Goal: Share content: Share content

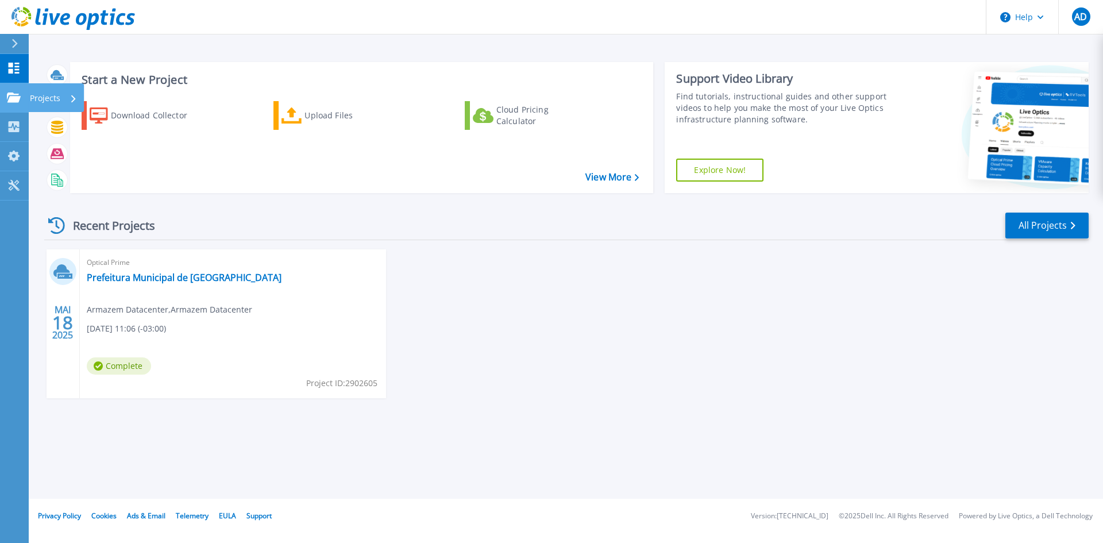
click at [12, 97] on icon at bounding box center [14, 97] width 14 height 10
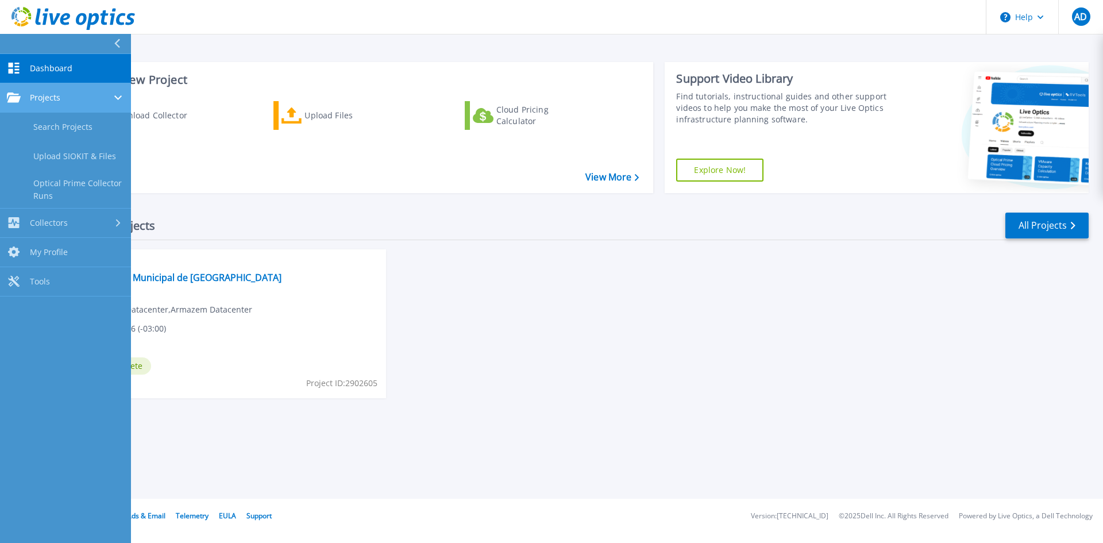
click at [84, 99] on div "Projects" at bounding box center [65, 97] width 117 height 10
click at [61, 98] on div "Projects" at bounding box center [65, 97] width 117 height 10
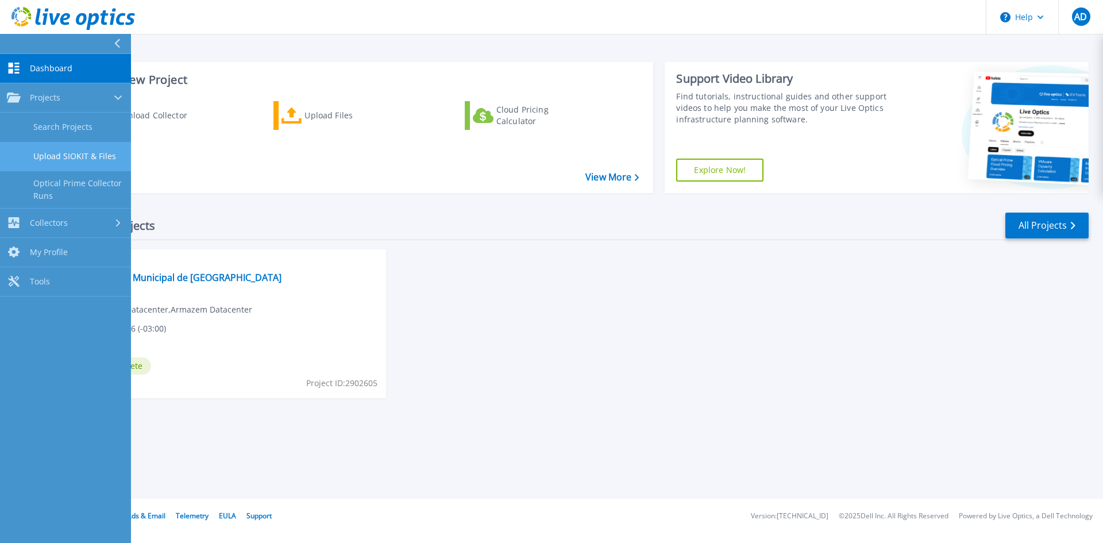
click at [68, 160] on link "Upload SIOKIT & Files" at bounding box center [65, 156] width 131 height 29
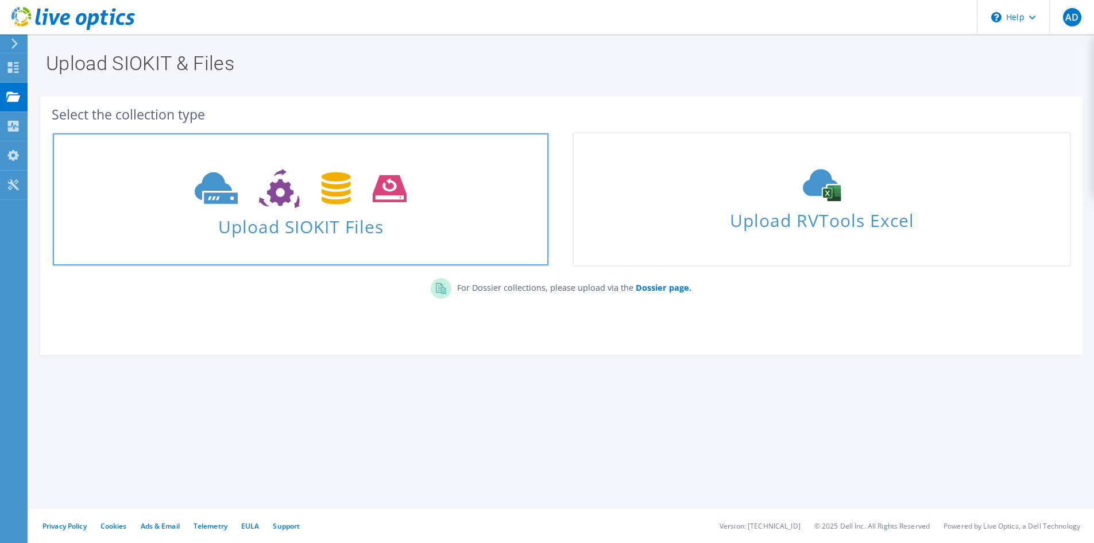
click at [303, 200] on icon at bounding box center [301, 189] width 212 height 40
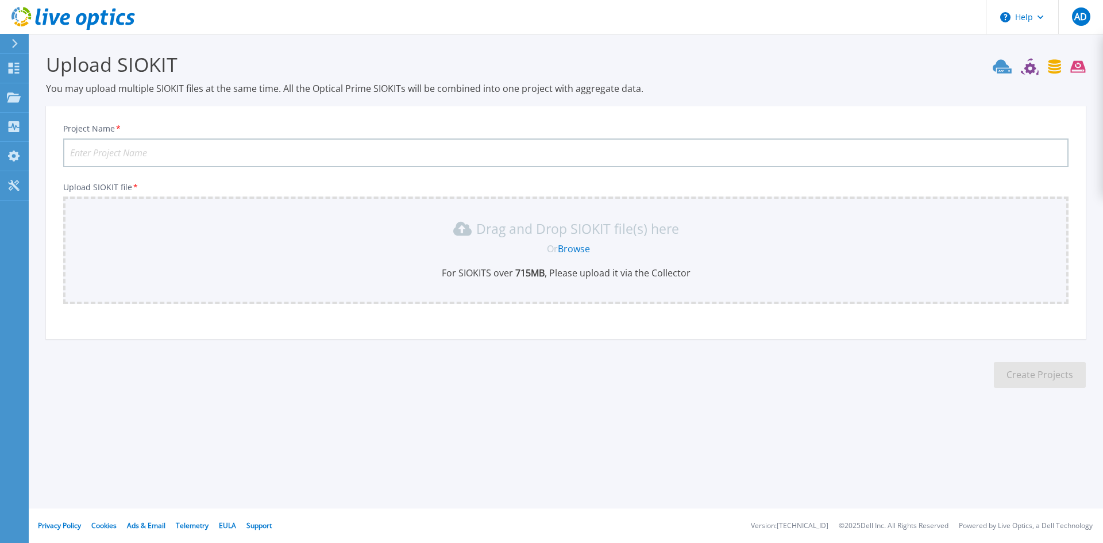
click at [90, 152] on input "Project Name *" at bounding box center [565, 152] width 1005 height 29
type input "IPEL"
click at [571, 249] on link "Browse" at bounding box center [574, 248] width 32 height 13
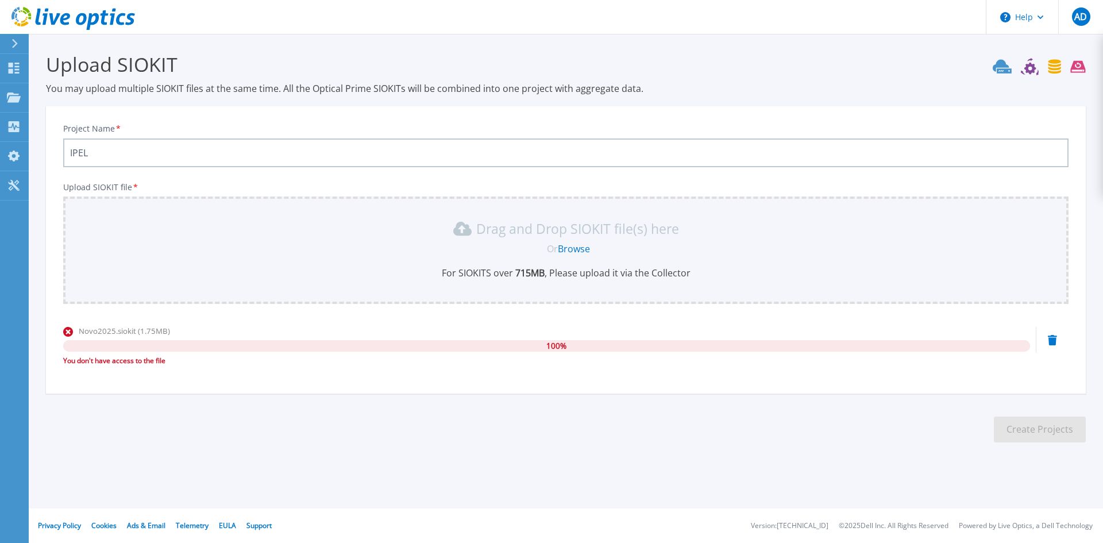
click at [545, 271] on b "715 MB" at bounding box center [529, 273] width 32 height 13
click at [572, 251] on link "Browse" at bounding box center [574, 248] width 32 height 13
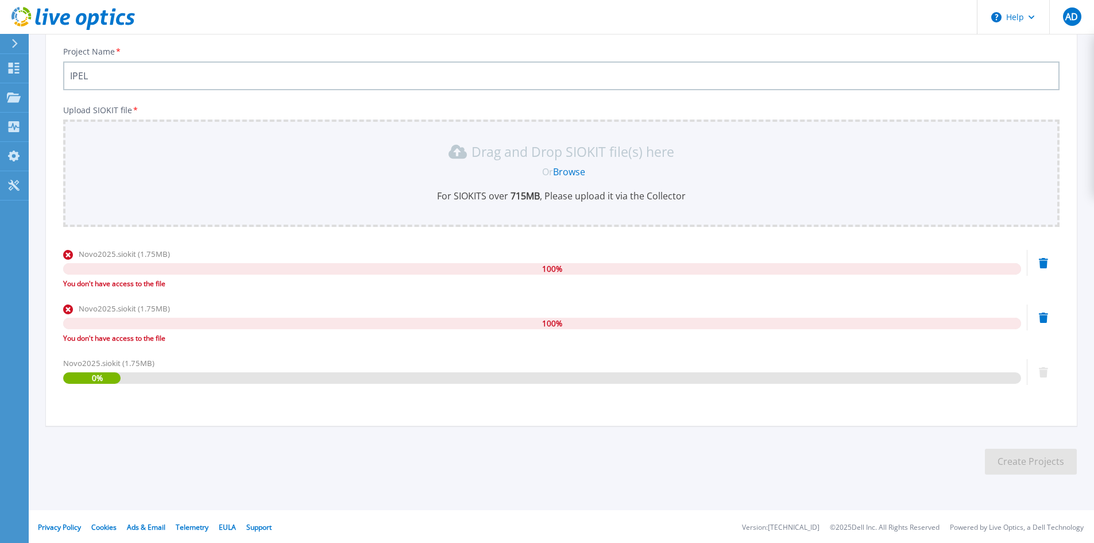
scroll to position [79, 0]
click at [570, 170] on link "Browse" at bounding box center [569, 170] width 32 height 13
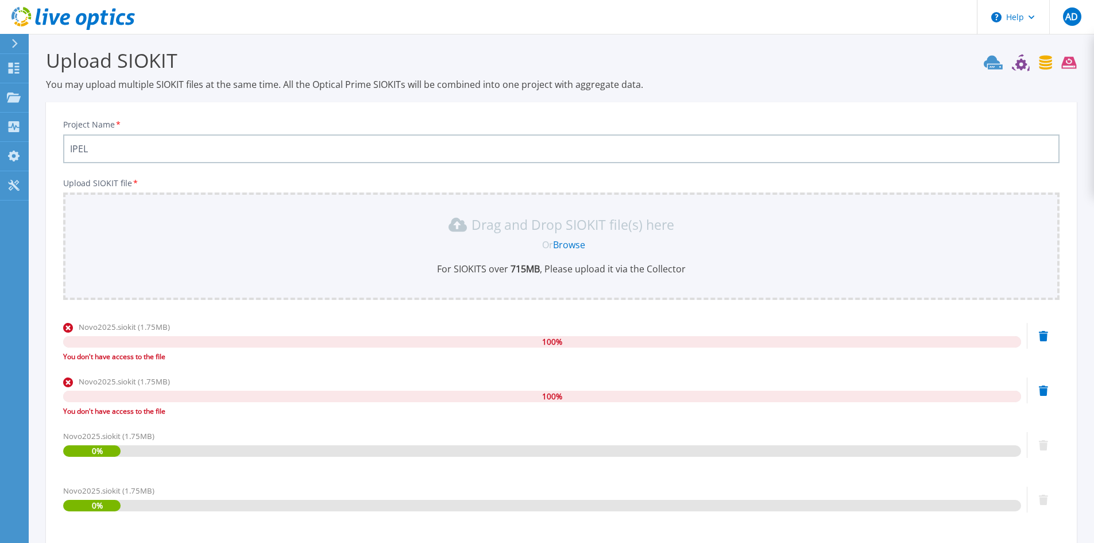
scroll to position [0, 0]
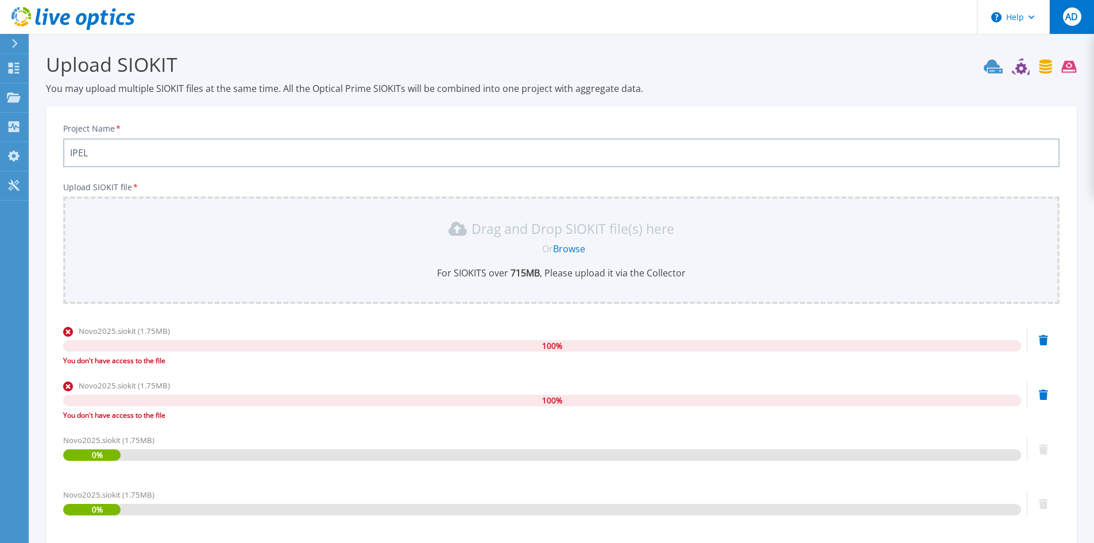
click at [1071, 15] on span "AD" at bounding box center [1072, 16] width 13 height 9
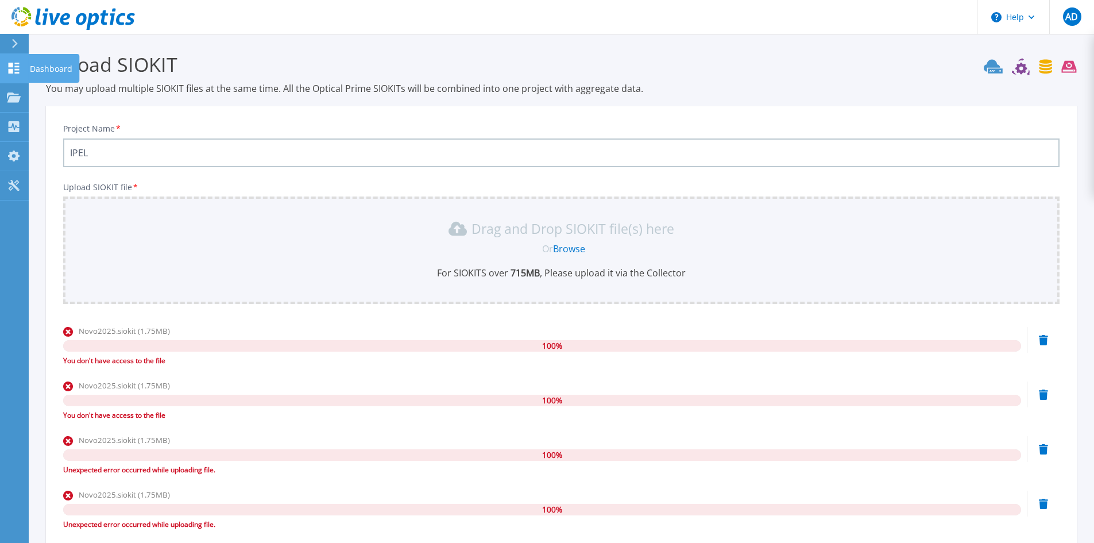
click at [10, 69] on icon at bounding box center [14, 68] width 11 height 11
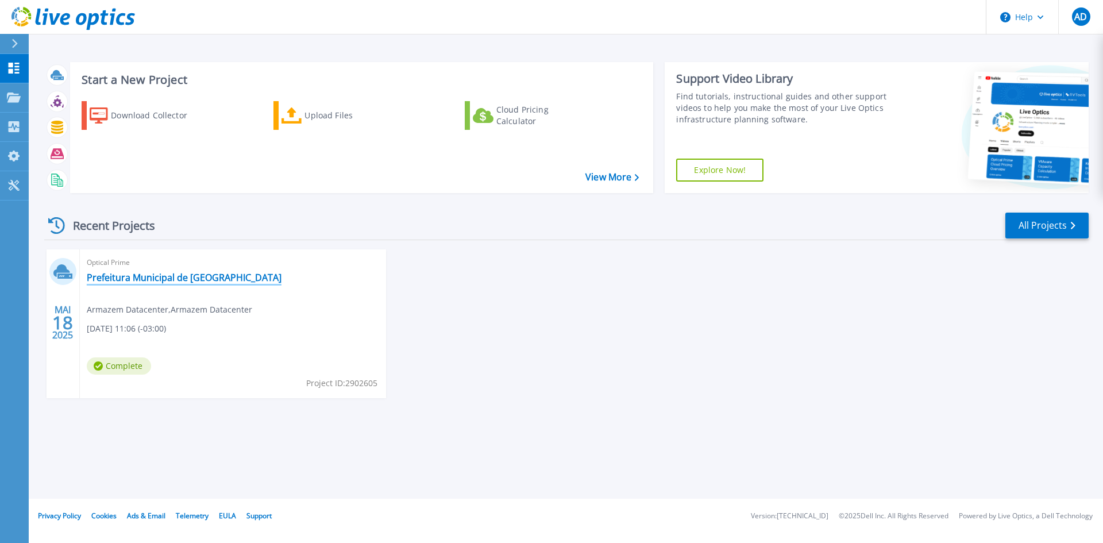
click at [158, 279] on link "Prefeitura Municipal de Blumenau" at bounding box center [184, 277] width 195 height 11
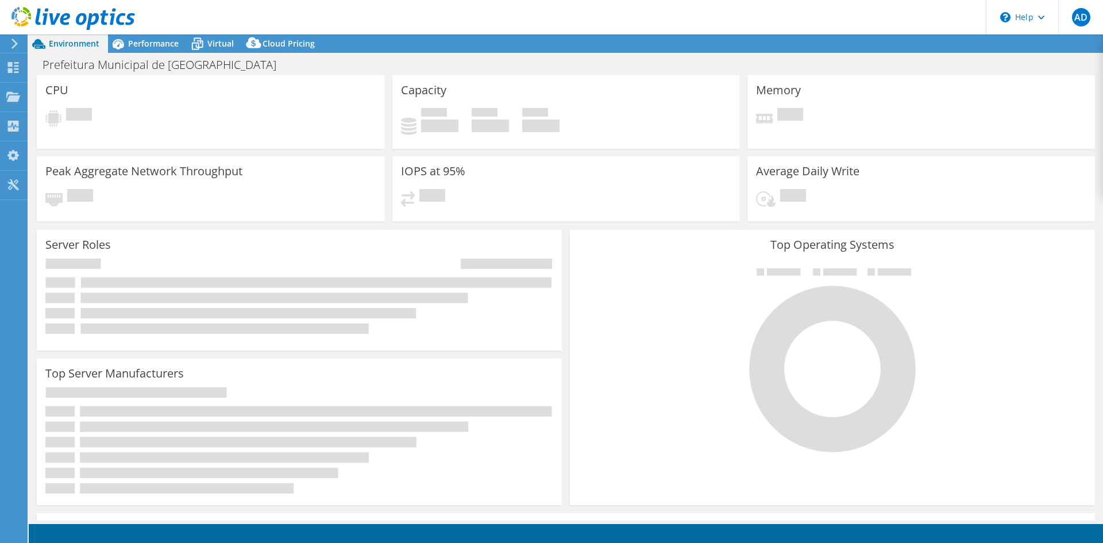
select select "SouthAmerica"
select select "BRL"
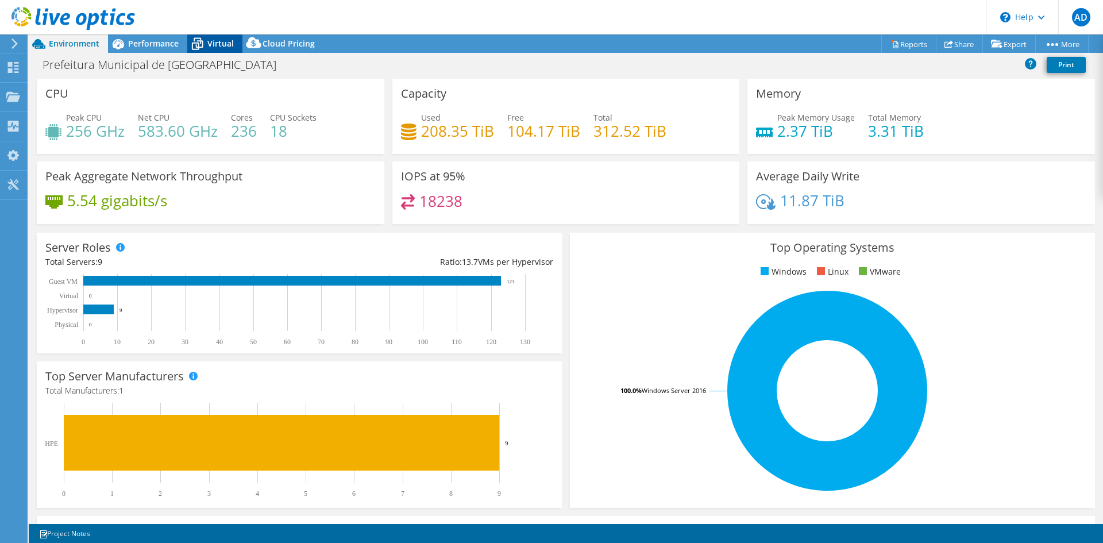
click at [206, 40] on icon at bounding box center [197, 44] width 20 height 20
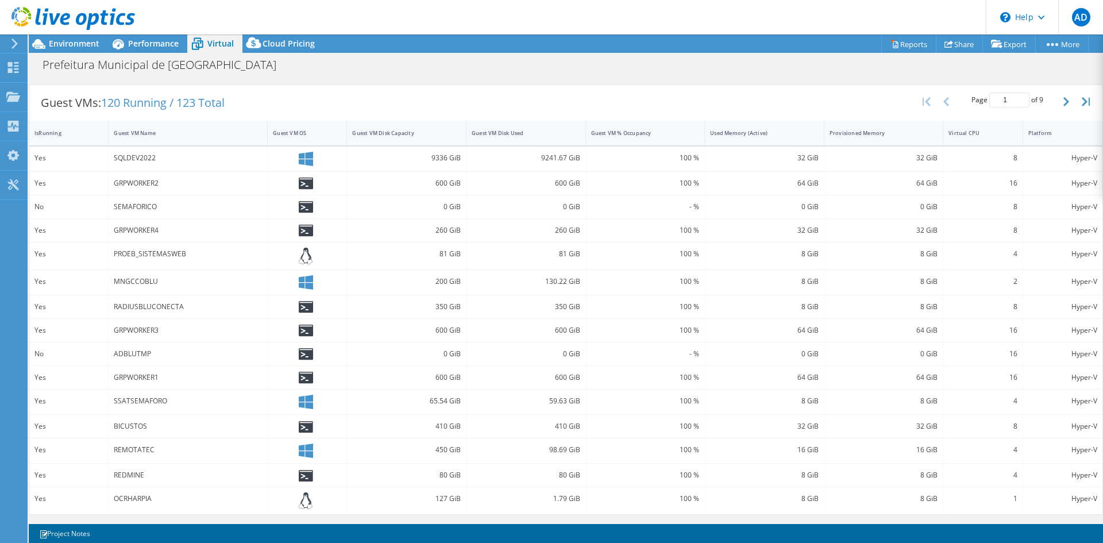
scroll to position [102, 0]
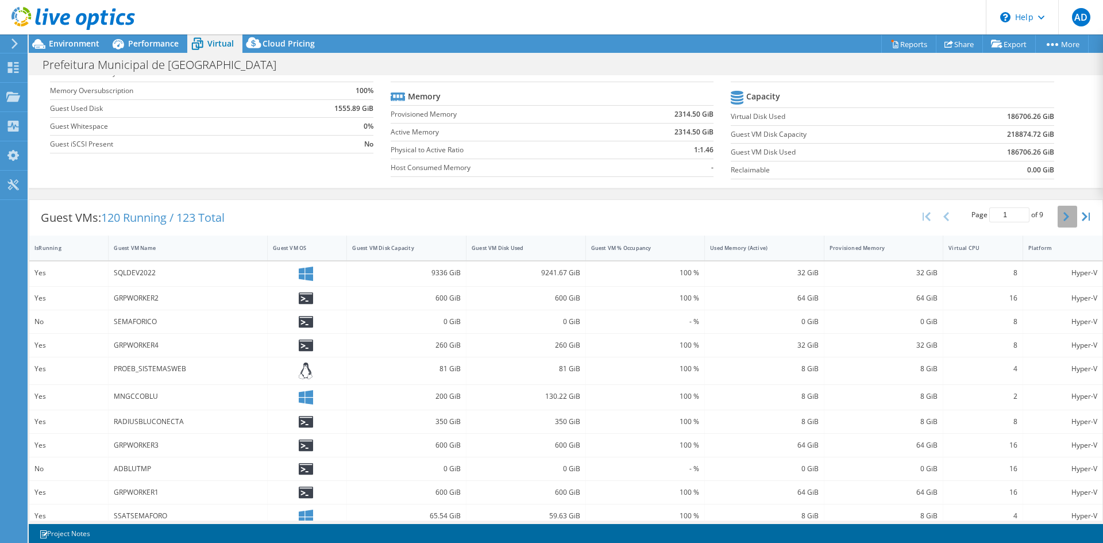
click at [1063, 212] on icon "button" at bounding box center [1066, 216] width 6 height 9
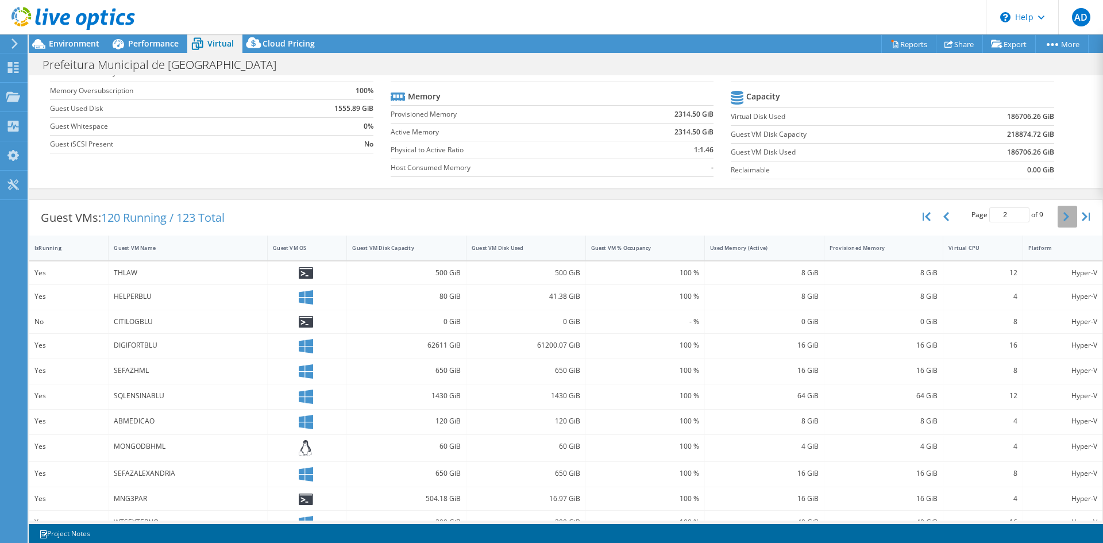
click at [1063, 215] on icon "button" at bounding box center [1066, 216] width 6 height 9
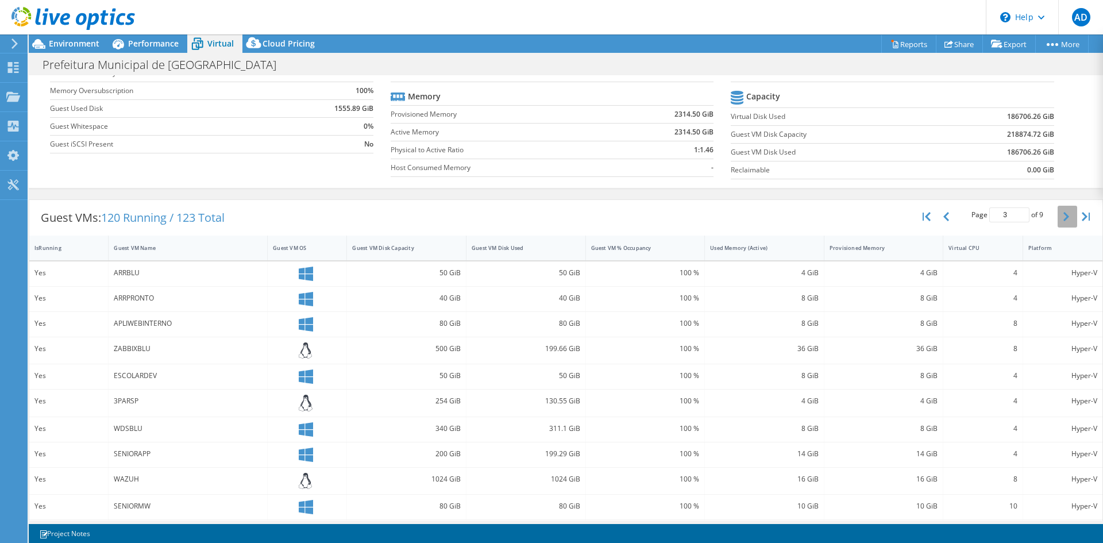
click at [1063, 215] on icon "button" at bounding box center [1066, 216] width 6 height 9
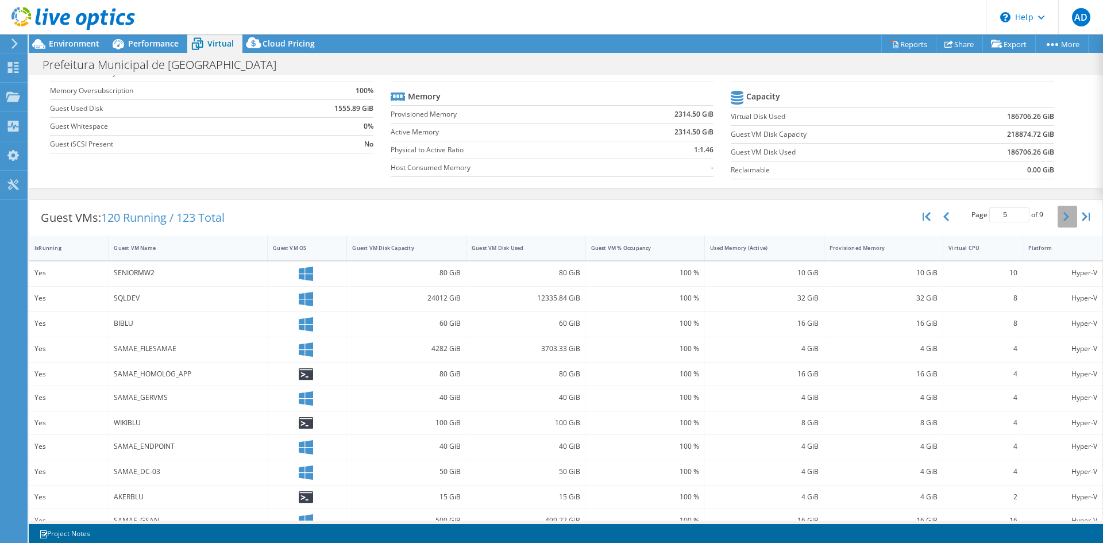
click at [1063, 215] on icon "button" at bounding box center [1066, 216] width 6 height 9
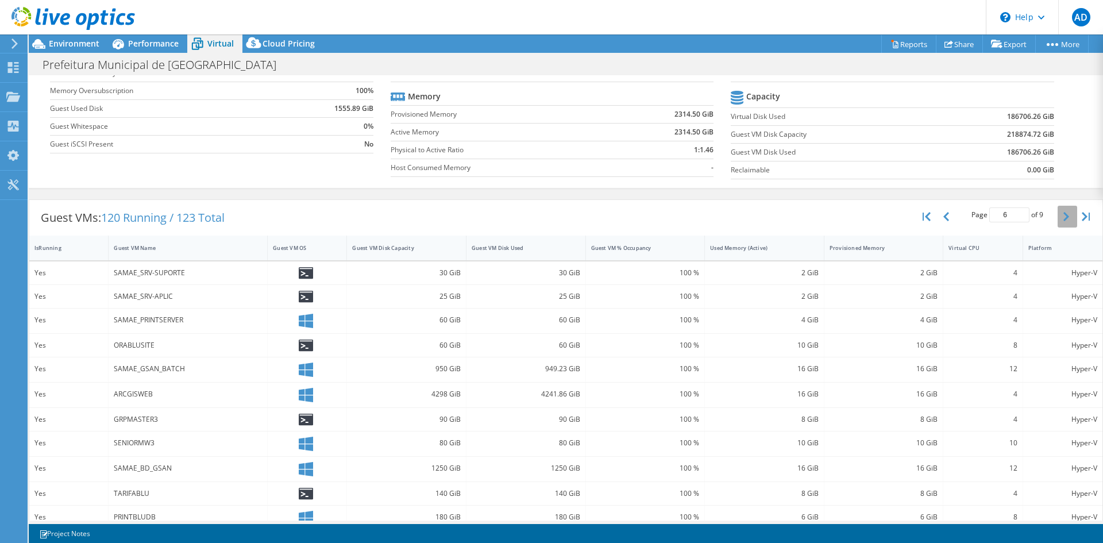
click at [1063, 215] on icon "button" at bounding box center [1066, 216] width 6 height 9
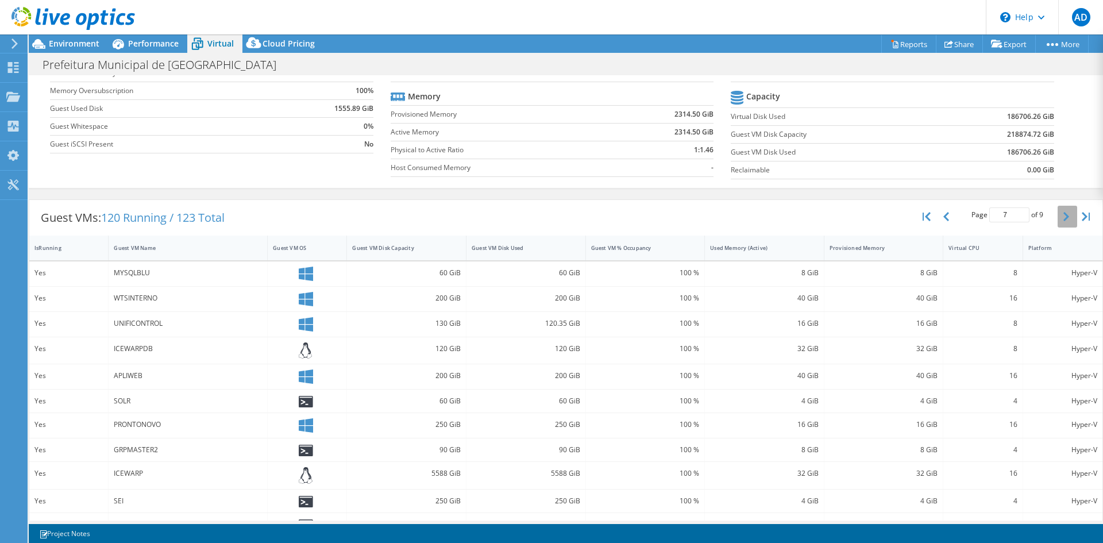
click at [1063, 215] on icon "button" at bounding box center [1066, 216] width 6 height 9
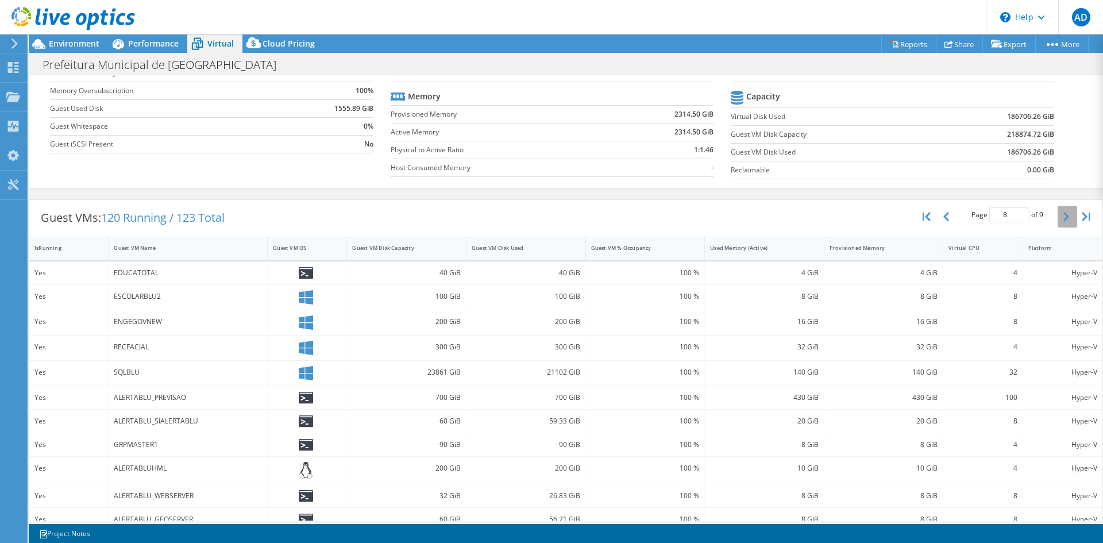
click at [1063, 215] on icon "button" at bounding box center [1066, 216] width 6 height 9
type input "9"
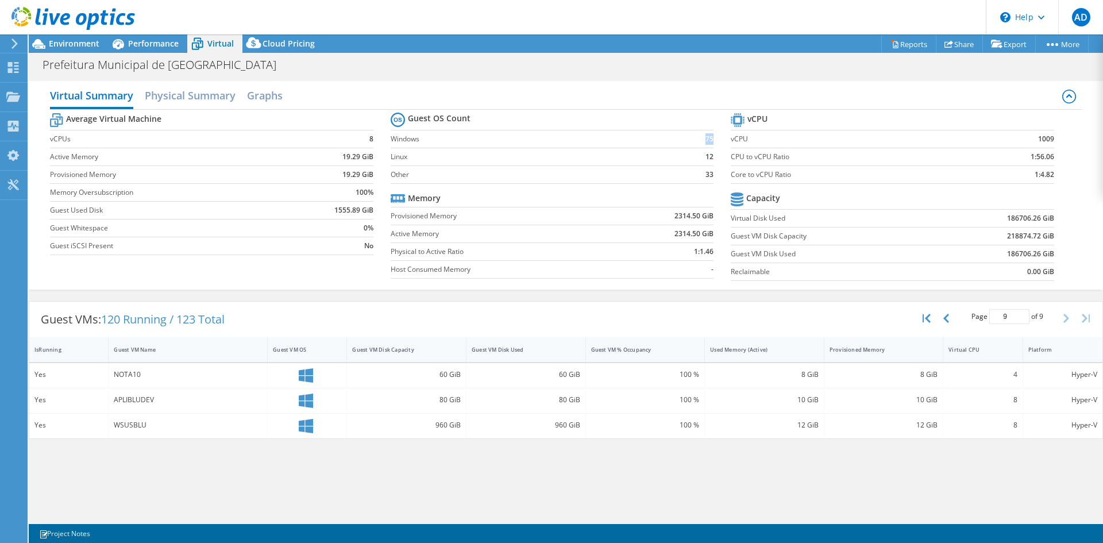
drag, startPoint x: 567, startPoint y: 136, endPoint x: 704, endPoint y: 156, distance: 138.2
click at [714, 138] on tr "Windows 75" at bounding box center [552, 139] width 323 height 18
drag, startPoint x: 696, startPoint y: 156, endPoint x: 717, endPoint y: 157, distance: 20.7
click at [717, 157] on section "Guest OS Count Windows 75 Linux 12 Other 33 Memory Provisioned Memory 2314.50 G…" at bounding box center [561, 197] width 340 height 175
click at [704, 178] on td "33" at bounding box center [698, 174] width 29 height 18
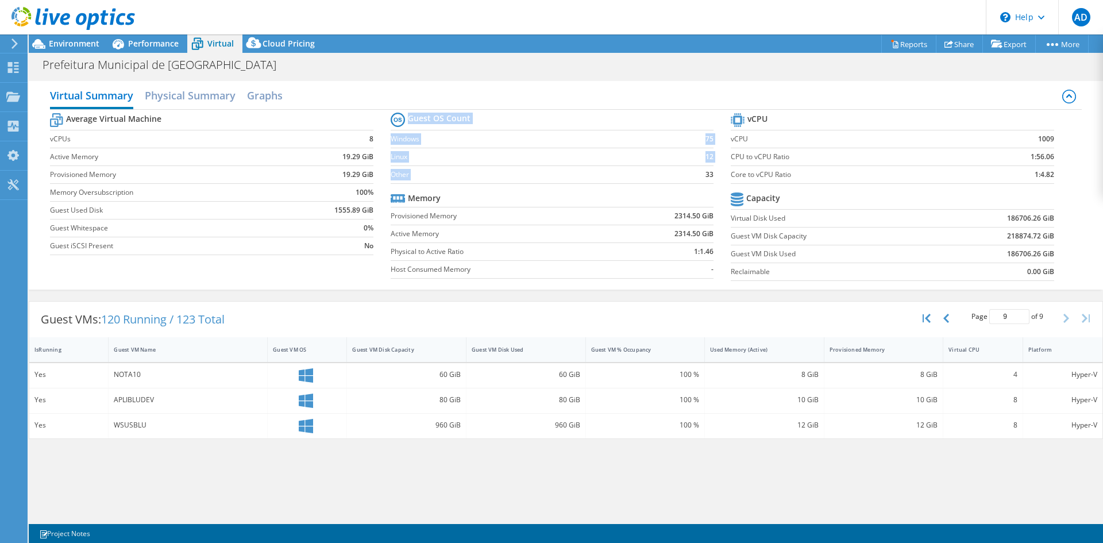
drag, startPoint x: 699, startPoint y: 172, endPoint x: 719, endPoint y: 172, distance: 20.1
click at [719, 172] on section "Guest OS Count Windows 75 Linux 12 Other 33 Memory Provisioned Memory 2314.50 G…" at bounding box center [561, 197] width 340 height 175
click at [154, 47] on span "Performance" at bounding box center [153, 43] width 51 height 11
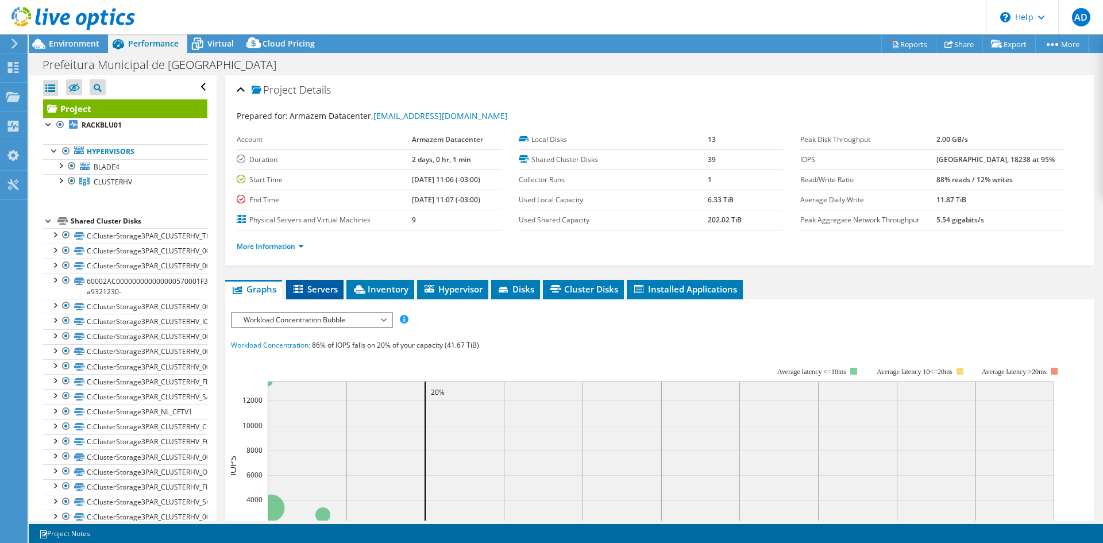
click at [323, 283] on li "Servers" at bounding box center [314, 290] width 57 height 20
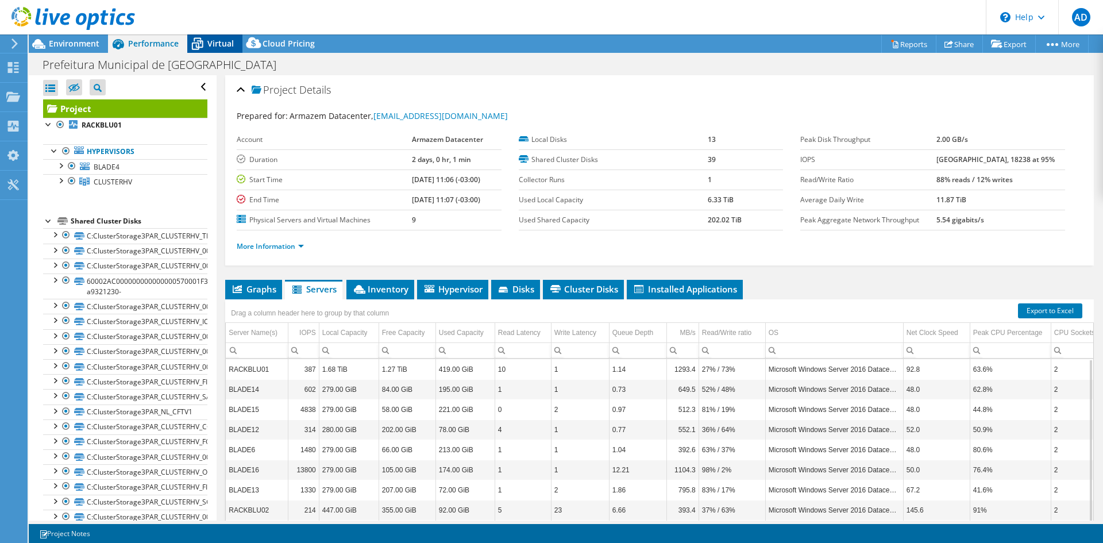
click at [206, 43] on icon at bounding box center [197, 44] width 20 height 20
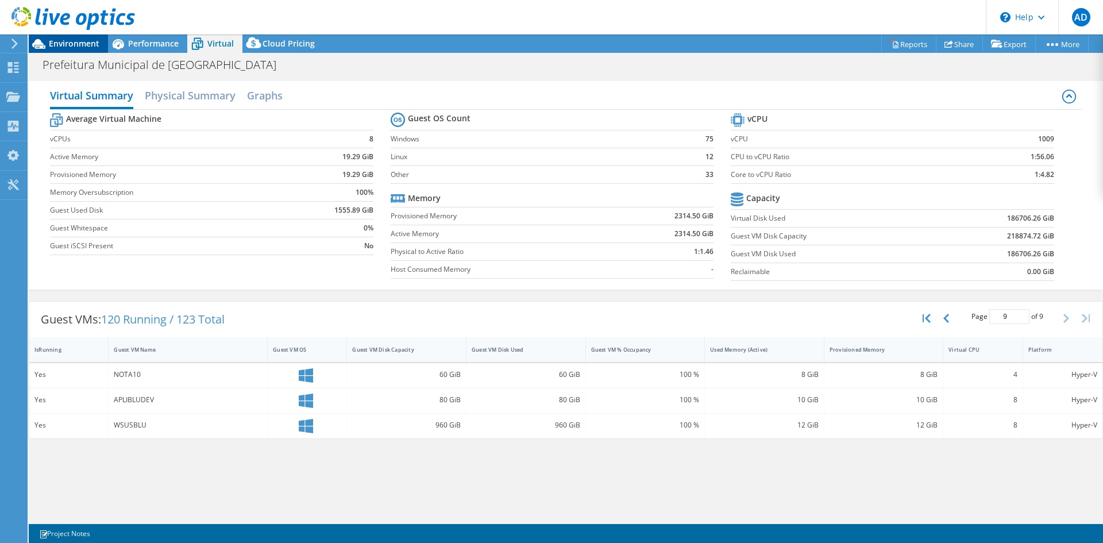
click at [84, 50] on div "Environment" at bounding box center [68, 43] width 79 height 18
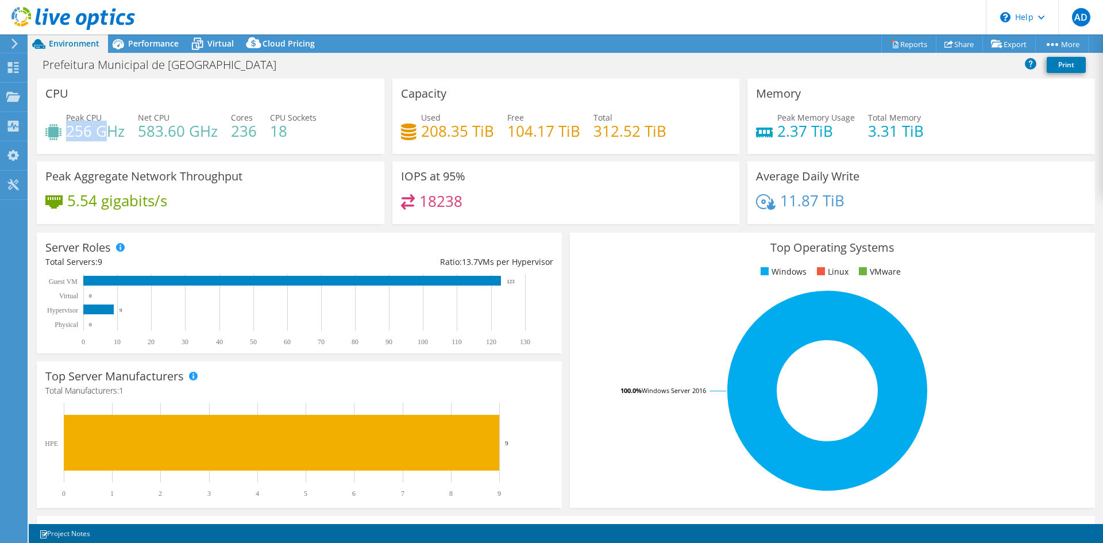
drag, startPoint x: 68, startPoint y: 126, endPoint x: 106, endPoint y: 126, distance: 38.5
click at [106, 126] on h4 "256 GHz" at bounding box center [95, 131] width 59 height 13
click at [153, 128] on h4 "583.60 GHz" at bounding box center [178, 131] width 80 height 13
drag, startPoint x: 144, startPoint y: 127, endPoint x: 187, endPoint y: 123, distance: 43.8
click at [187, 125] on h4 "583.60 GHz" at bounding box center [178, 131] width 80 height 13
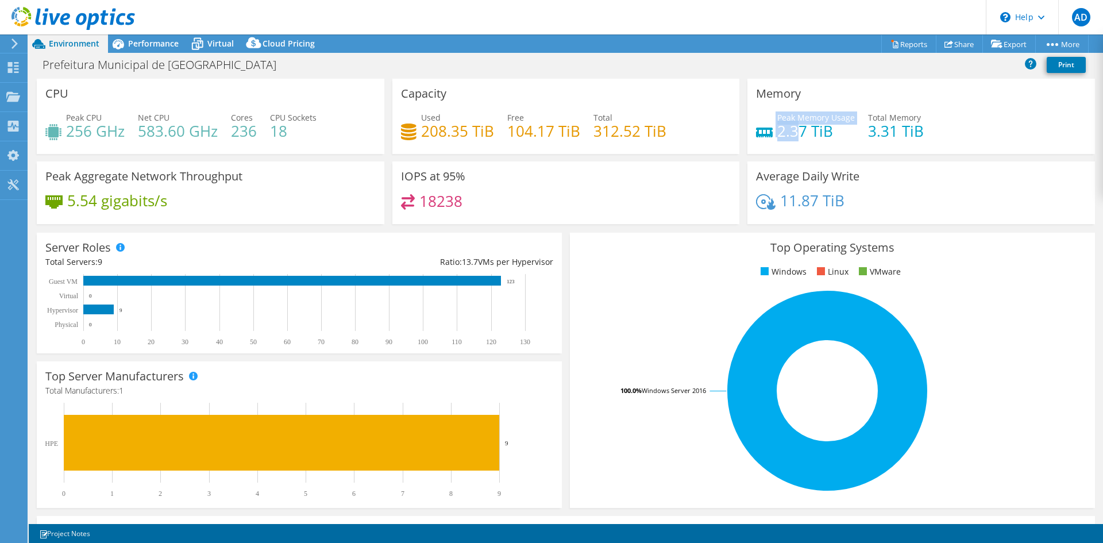
drag, startPoint x: 776, startPoint y: 131, endPoint x: 803, endPoint y: 132, distance: 26.5
click at [797, 133] on div "Peak Memory Usage 2.37 TiB" at bounding box center [805, 124] width 99 height 26
drag, startPoint x: 857, startPoint y: 126, endPoint x: 929, endPoint y: 127, distance: 72.4
click at [929, 127] on div "Peak Memory Usage 2.37 TiB Total Memory 3.31 TiB" at bounding box center [921, 129] width 330 height 37
drag, startPoint x: 593, startPoint y: 129, endPoint x: 666, endPoint y: 126, distance: 72.4
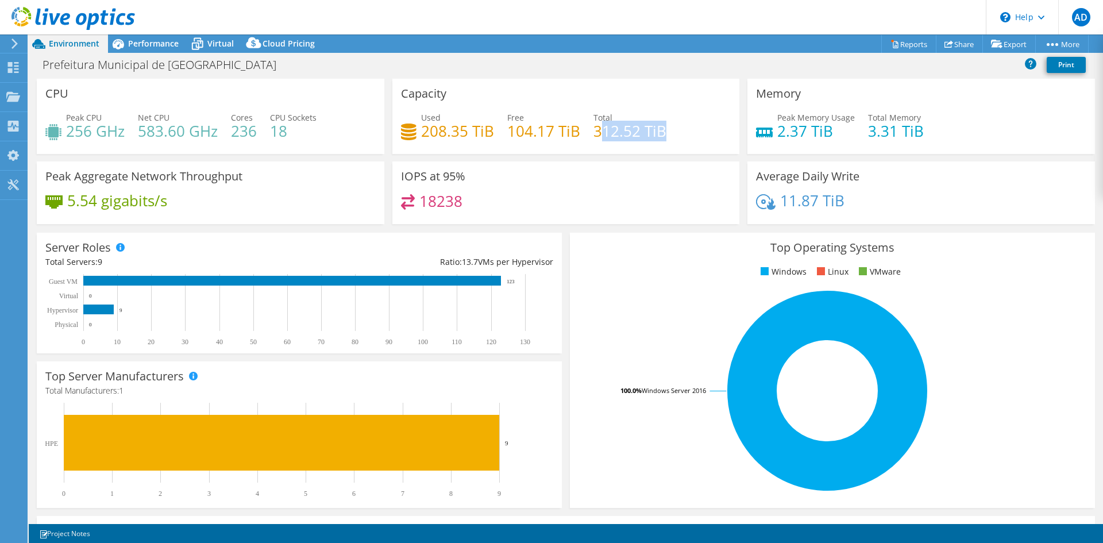
click at [666, 126] on div "Used 208.35 TiB Free 104.17 TiB Total 312.52 TiB" at bounding box center [566, 129] width 330 height 37
click at [158, 45] on span "Performance" at bounding box center [153, 43] width 51 height 11
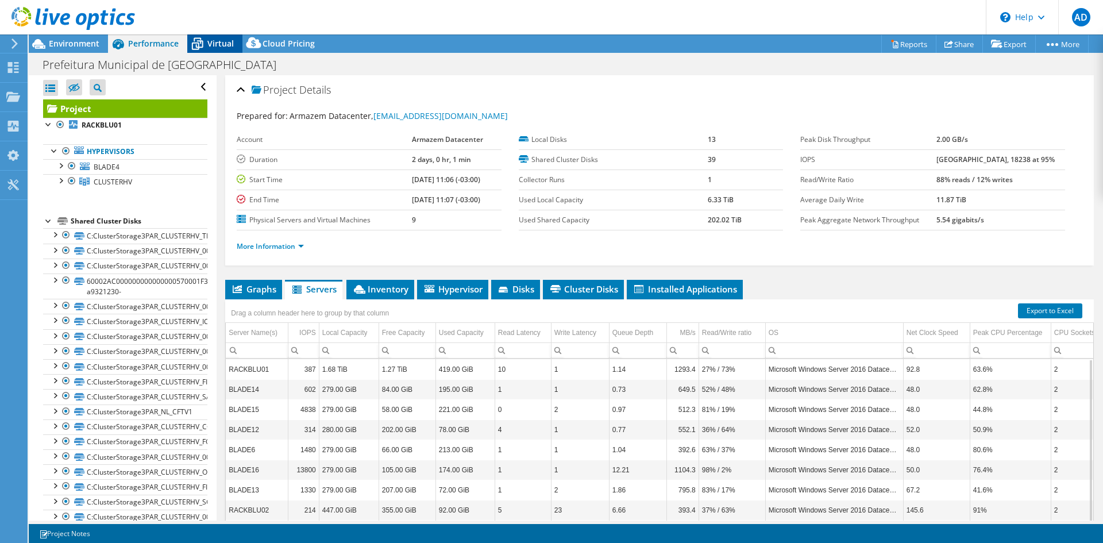
click at [223, 43] on span "Virtual" at bounding box center [220, 43] width 26 height 11
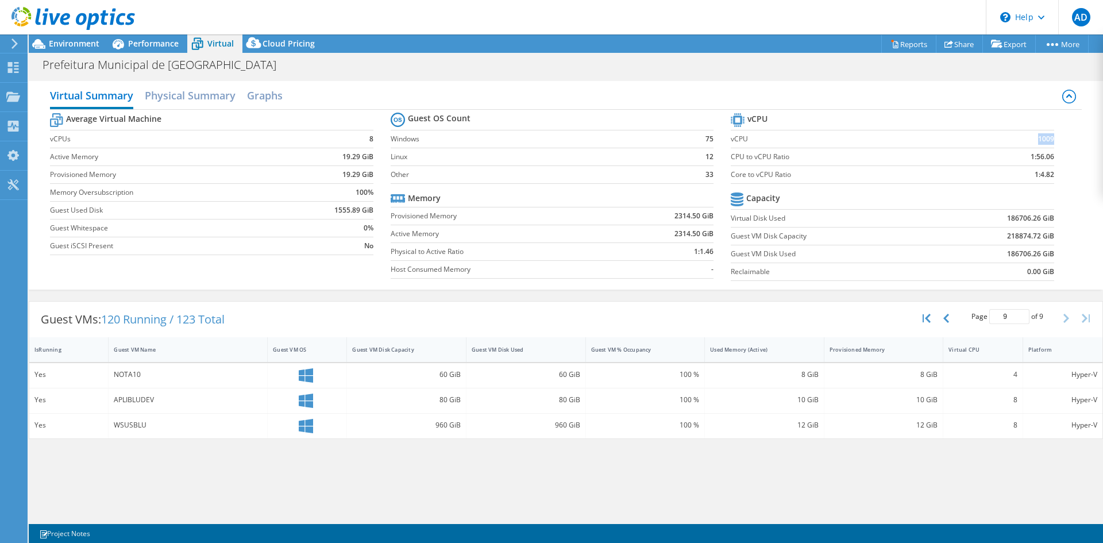
drag, startPoint x: 1038, startPoint y: 144, endPoint x: 1054, endPoint y: 138, distance: 17.1
click at [1054, 138] on td "1009" at bounding box center [1011, 139] width 85 height 18
drag, startPoint x: 1031, startPoint y: 157, endPoint x: 1058, endPoint y: 155, distance: 27.1
click at [1058, 155] on section "vCPU vCPU 1009 CPU to vCPU Ratio 1:56.06 Core to vCPU Ratio 1:4.82 Capacity Vir…" at bounding box center [901, 198] width 340 height 176
click at [1043, 161] on b "1:56.06" at bounding box center [1043, 156] width 24 height 11
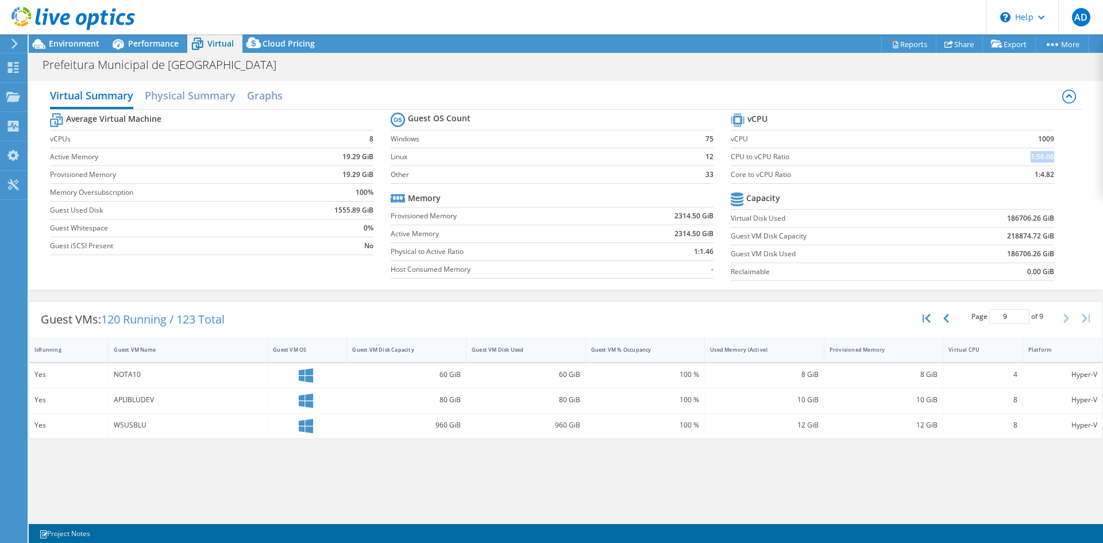
drag, startPoint x: 1032, startPoint y: 156, endPoint x: 1054, endPoint y: 157, distance: 21.8
click at [1054, 157] on b "1:56.06" at bounding box center [1043, 156] width 24 height 11
click at [11, 66] on use at bounding box center [13, 67] width 11 height 11
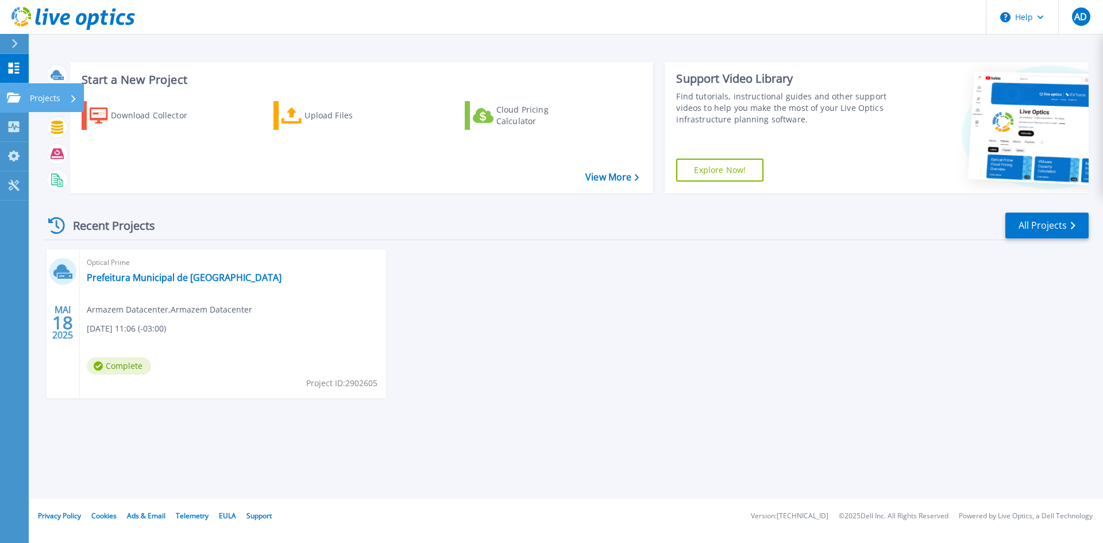
click at [16, 100] on icon at bounding box center [14, 97] width 14 height 10
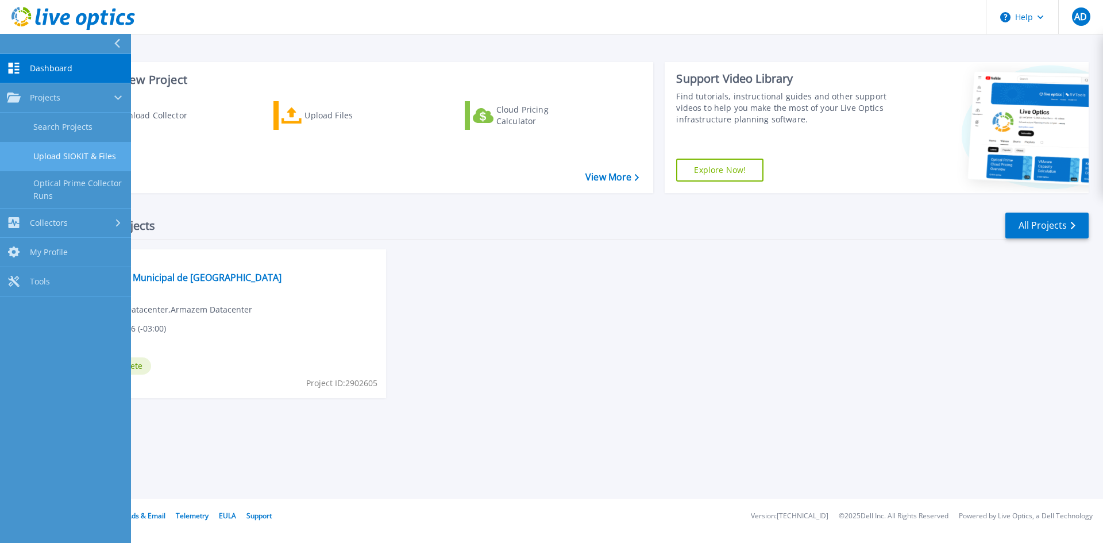
click at [76, 157] on link "Upload SIOKIT & Files" at bounding box center [65, 156] width 131 height 29
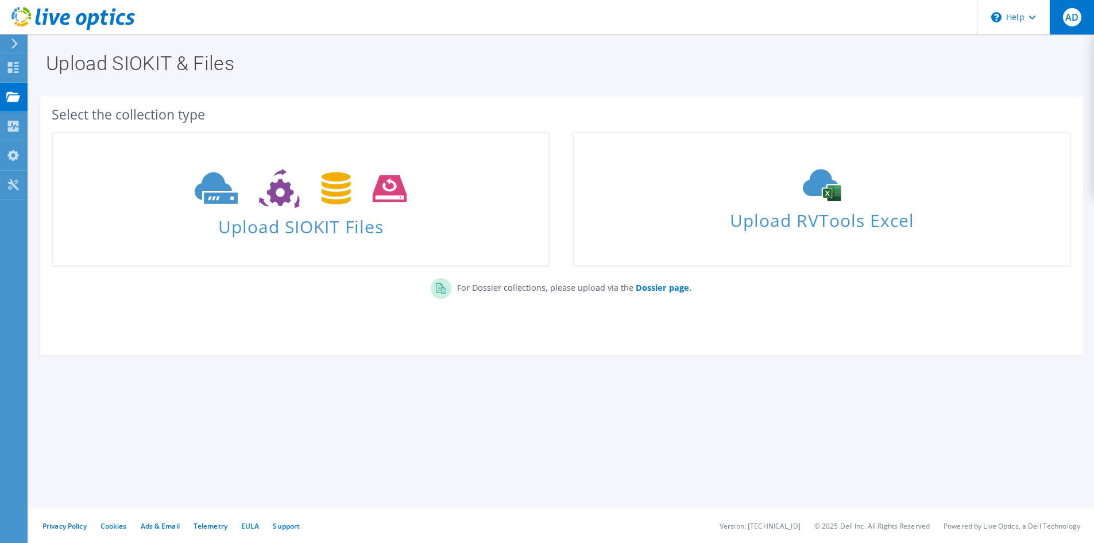
click at [1081, 19] on span "AD" at bounding box center [1072, 17] width 18 height 18
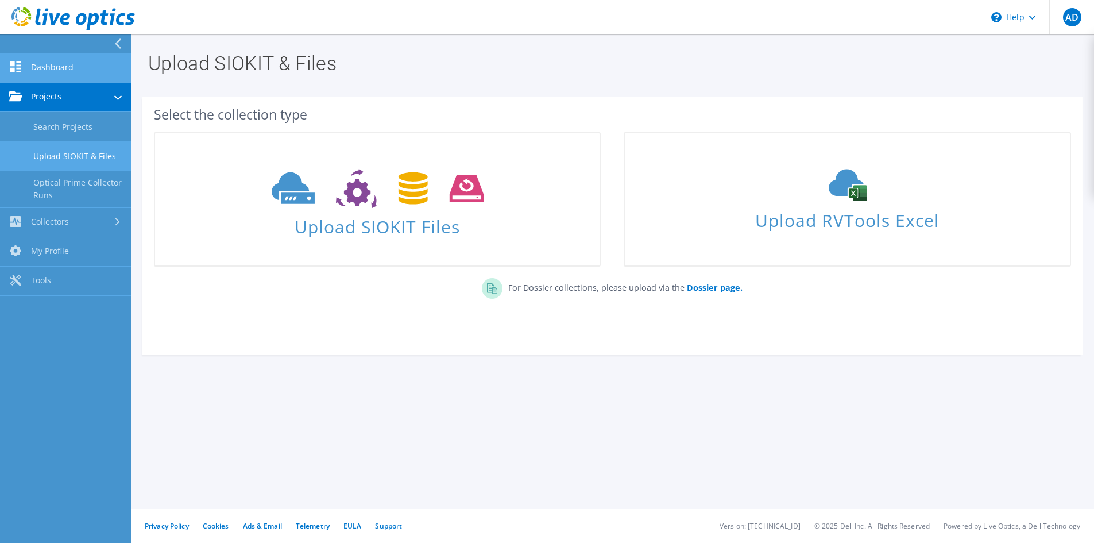
click at [51, 72] on link "Dashboard" at bounding box center [65, 67] width 131 height 29
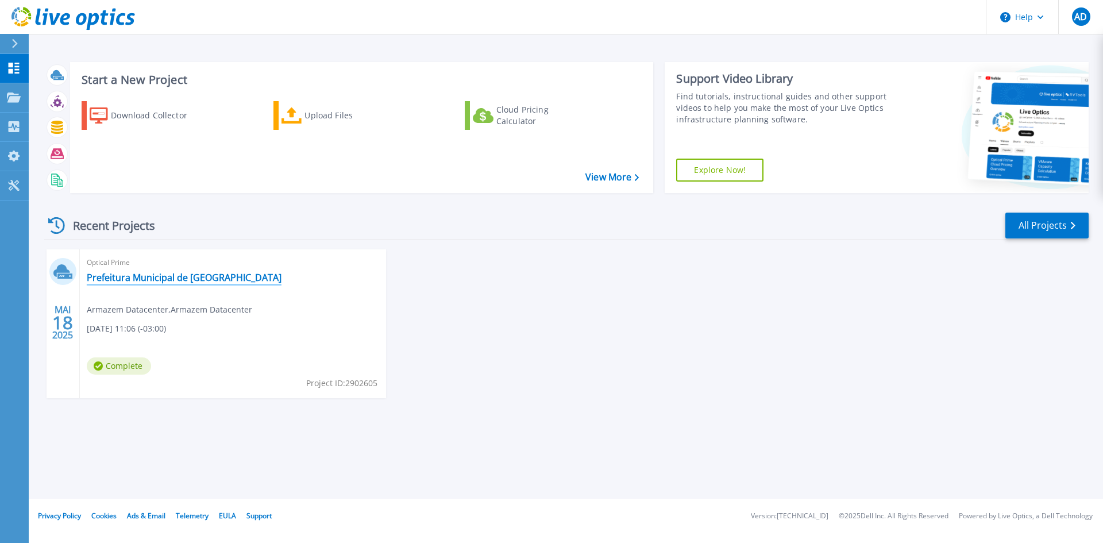
click at [152, 277] on link "Prefeitura Municipal de [GEOGRAPHIC_DATA]" at bounding box center [184, 277] width 195 height 11
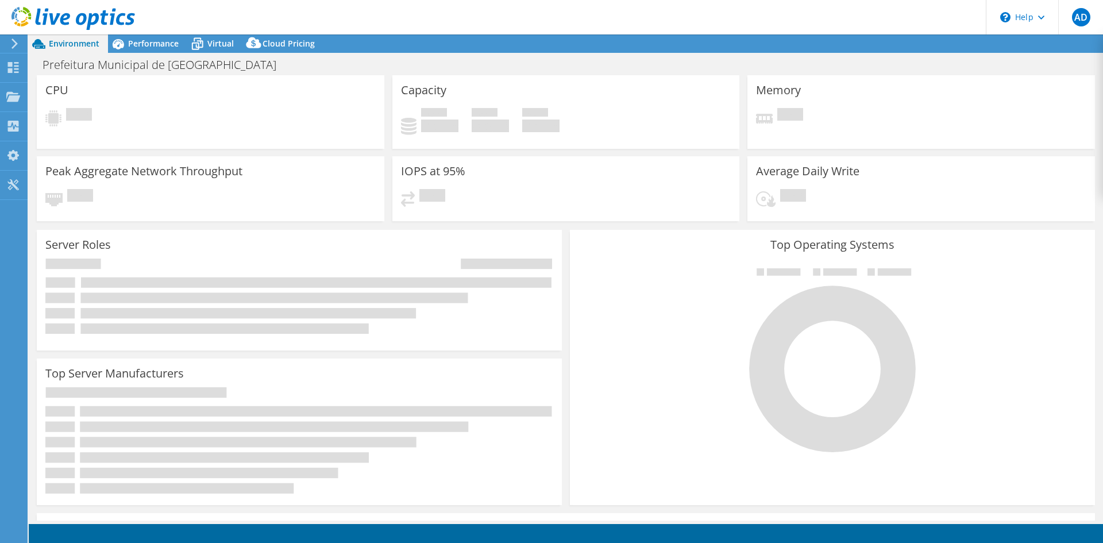
select select "USD"
select select "SouthAmerica"
select select "BRL"
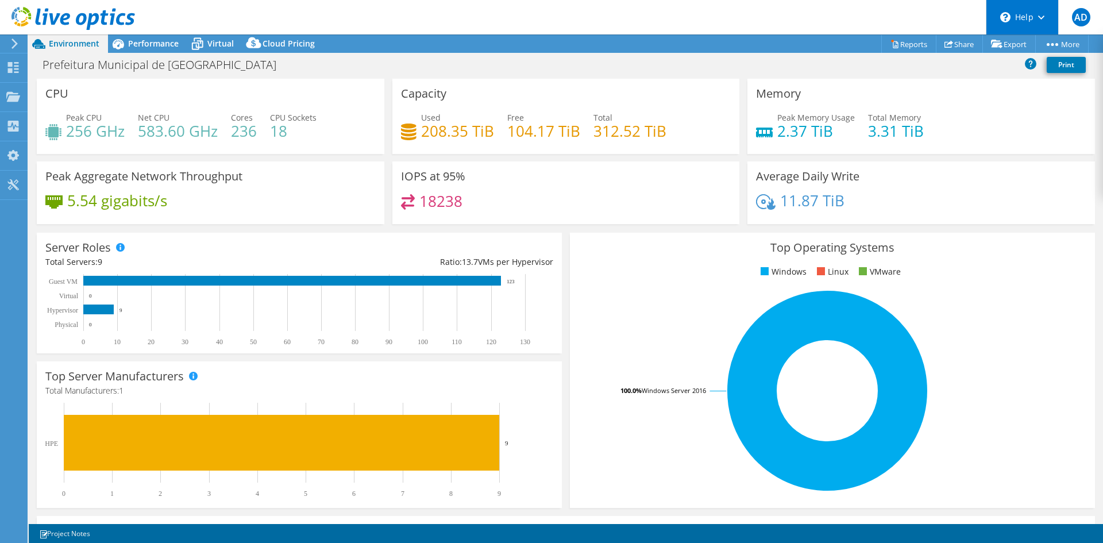
click at [1043, 18] on icon at bounding box center [1041, 18] width 6 height 4
click at [1044, 18] on div "\n Help" at bounding box center [1022, 17] width 72 height 34
click at [1077, 21] on span "AD" at bounding box center [1081, 17] width 18 height 18
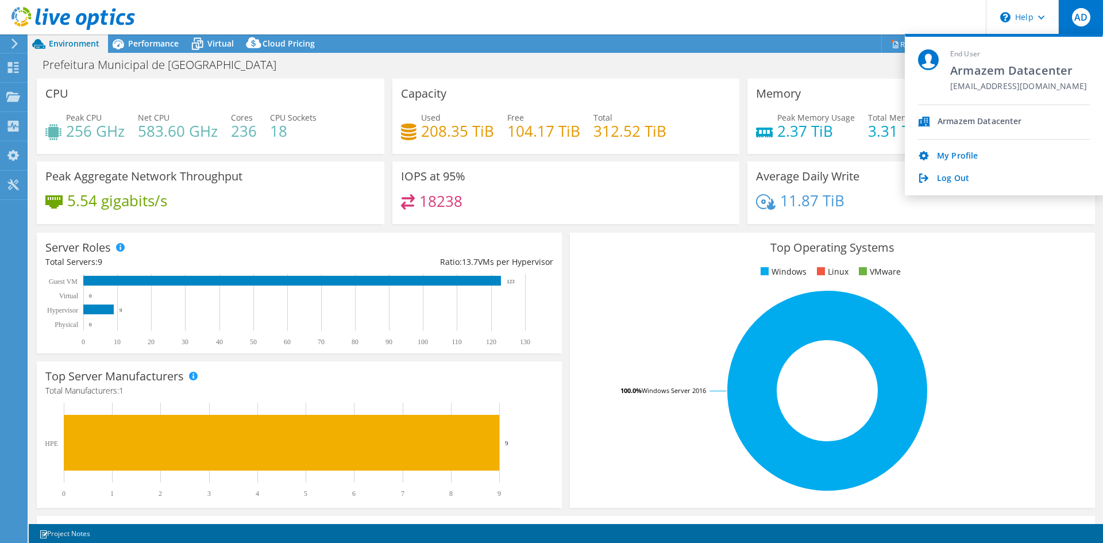
click at [969, 121] on div "Armazem Datacenter" at bounding box center [980, 122] width 84 height 11
click at [649, 246] on h3 "Top Operating Systems" at bounding box center [833, 247] width 508 height 13
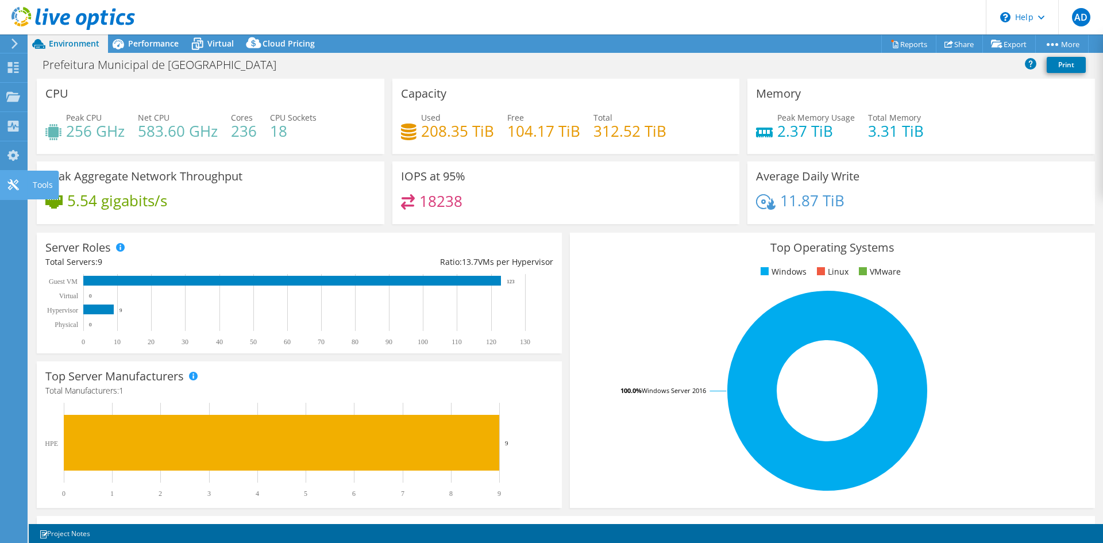
click at [11, 183] on use at bounding box center [12, 184] width 11 height 11
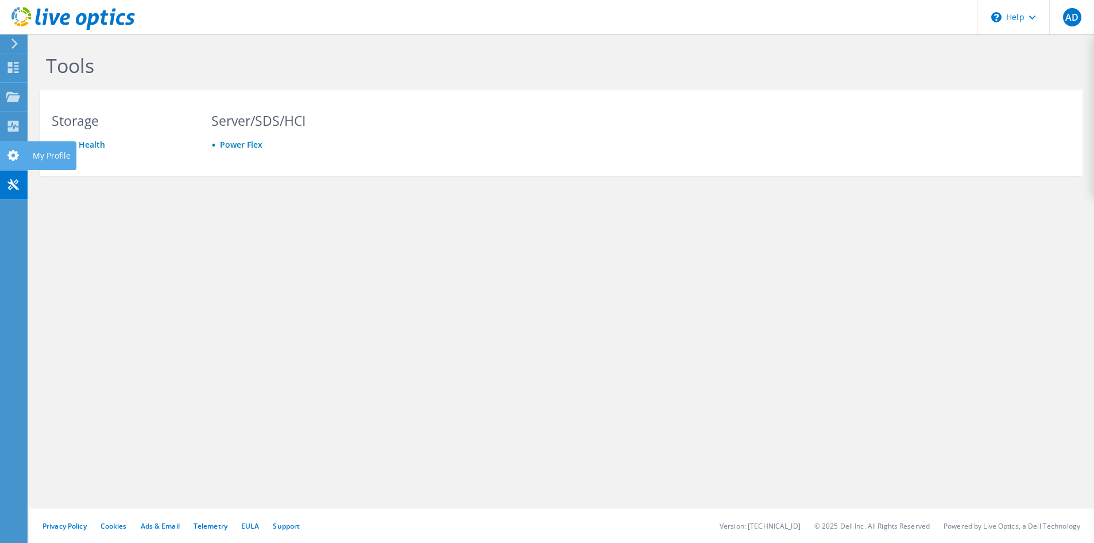
click at [11, 155] on use at bounding box center [12, 155] width 11 height 11
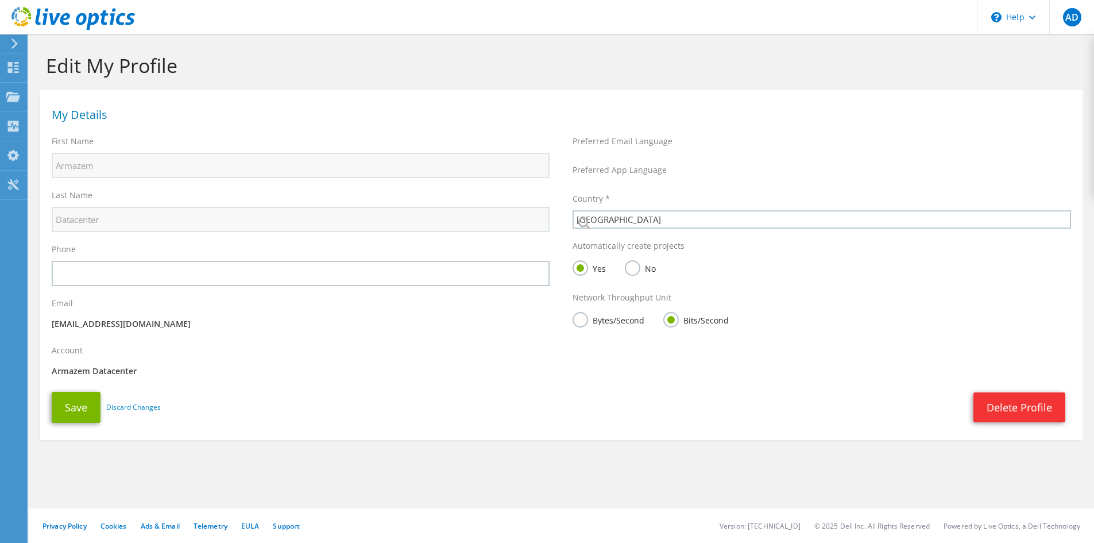
select select "30"
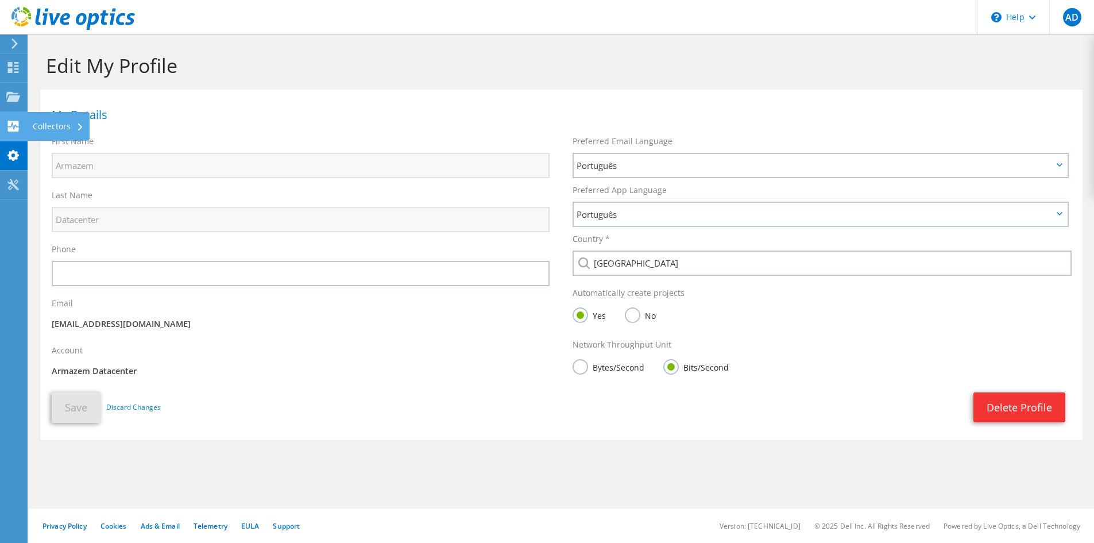
click at [14, 124] on use at bounding box center [13, 126] width 11 height 11
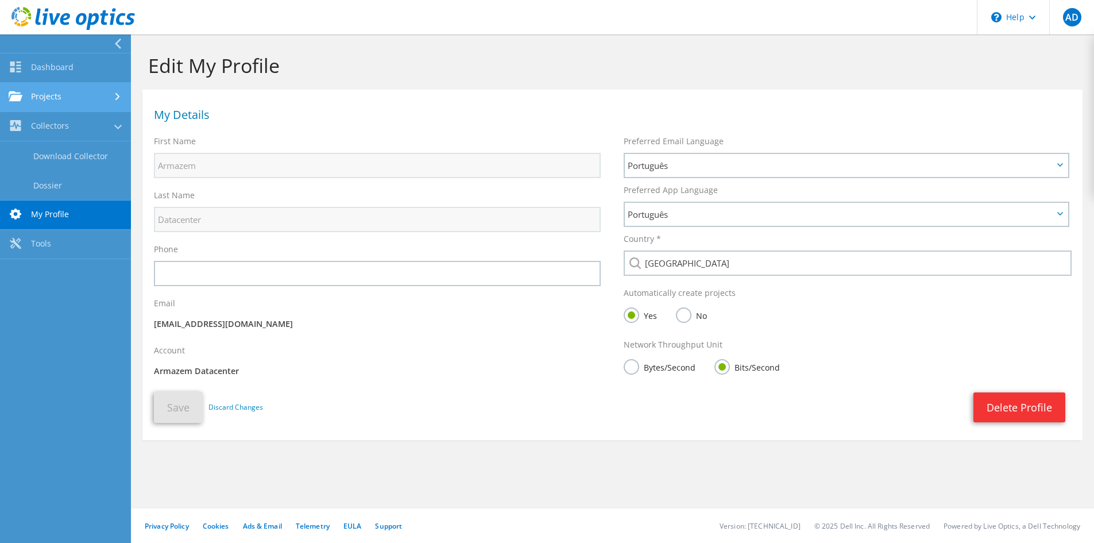
click at [37, 106] on link "Projects" at bounding box center [65, 97] width 131 height 29
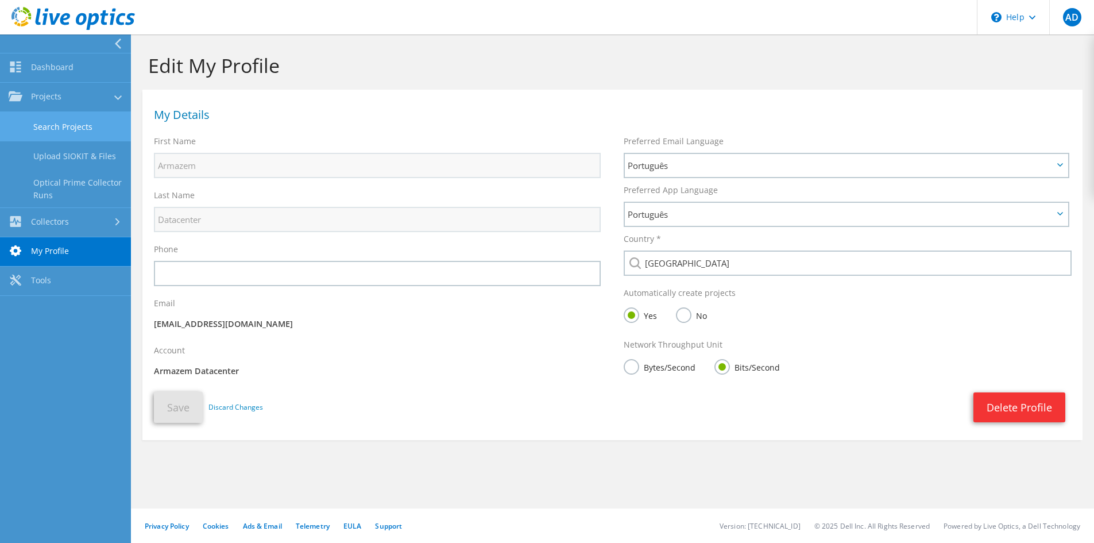
click at [41, 127] on link "Search Projects" at bounding box center [65, 126] width 131 height 29
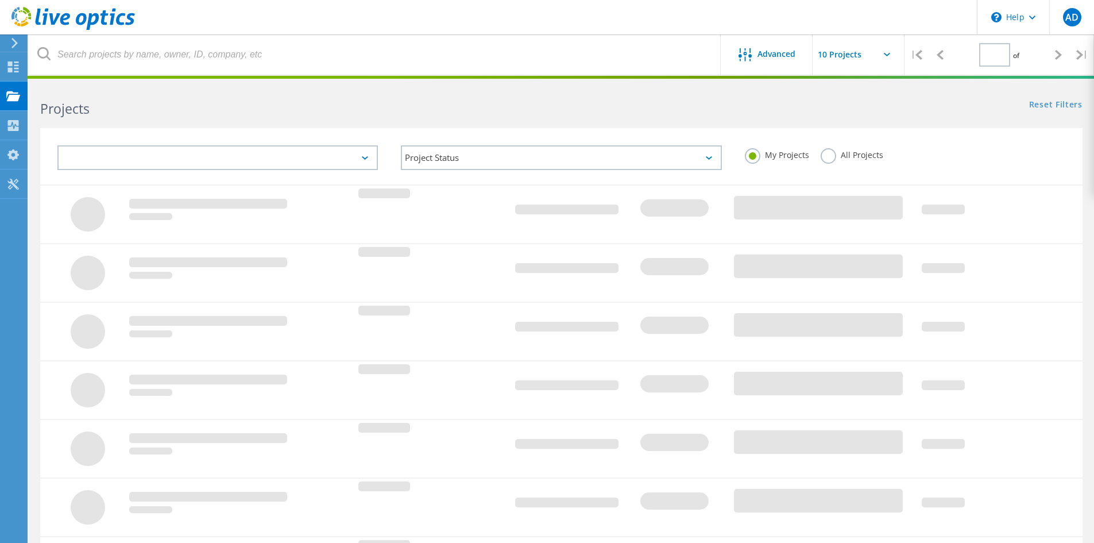
type input "1"
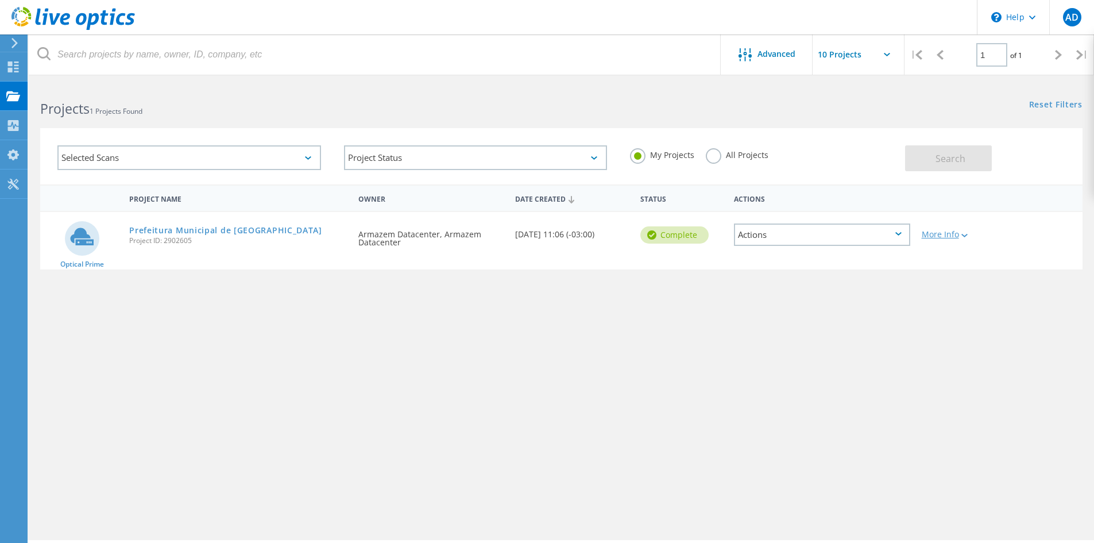
click at [962, 239] on lo-svg-helper at bounding box center [963, 235] width 9 height 10
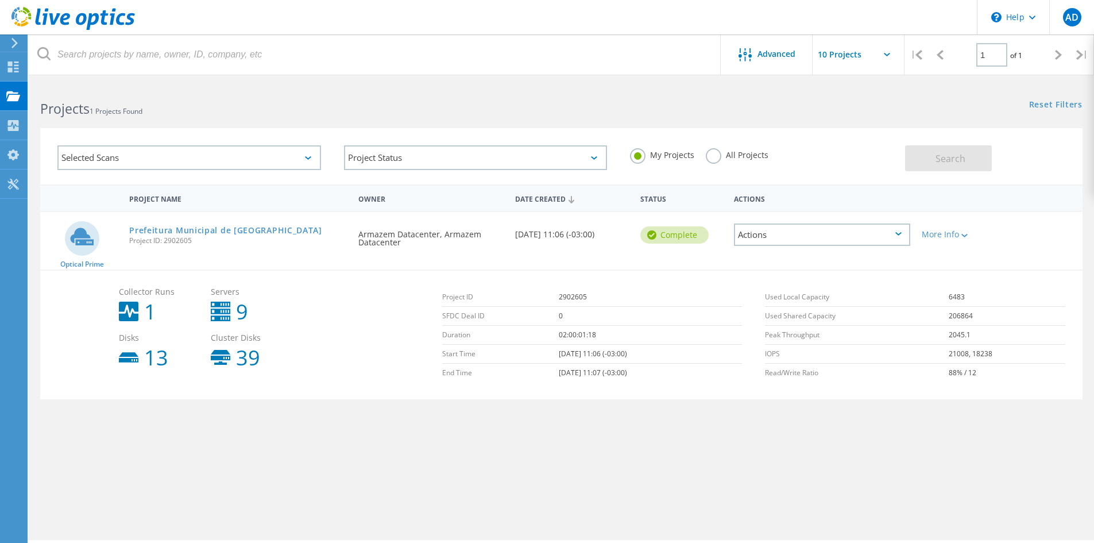
click at [20, 38] on div at bounding box center [12, 43] width 17 height 10
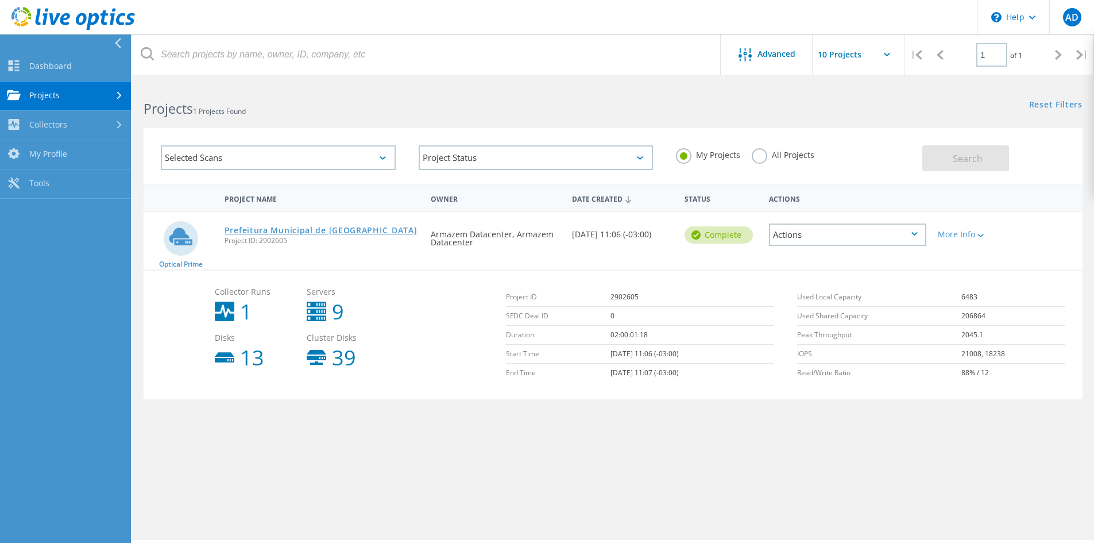
click at [294, 232] on link "Prefeitura Municipal de [GEOGRAPHIC_DATA]" at bounding box center [321, 230] width 193 height 8
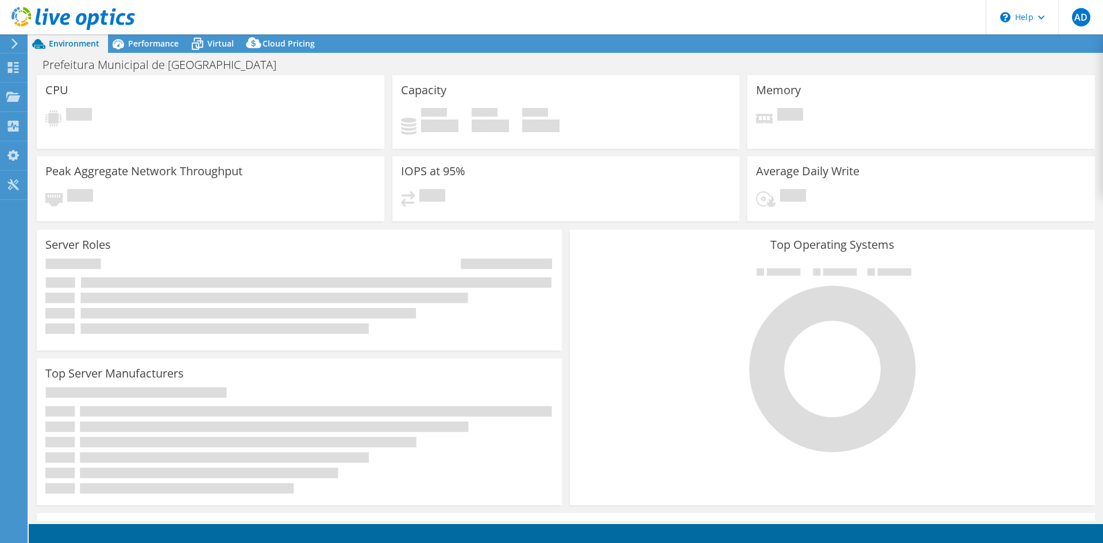
select select "SouthAmerica"
select select "BRL"
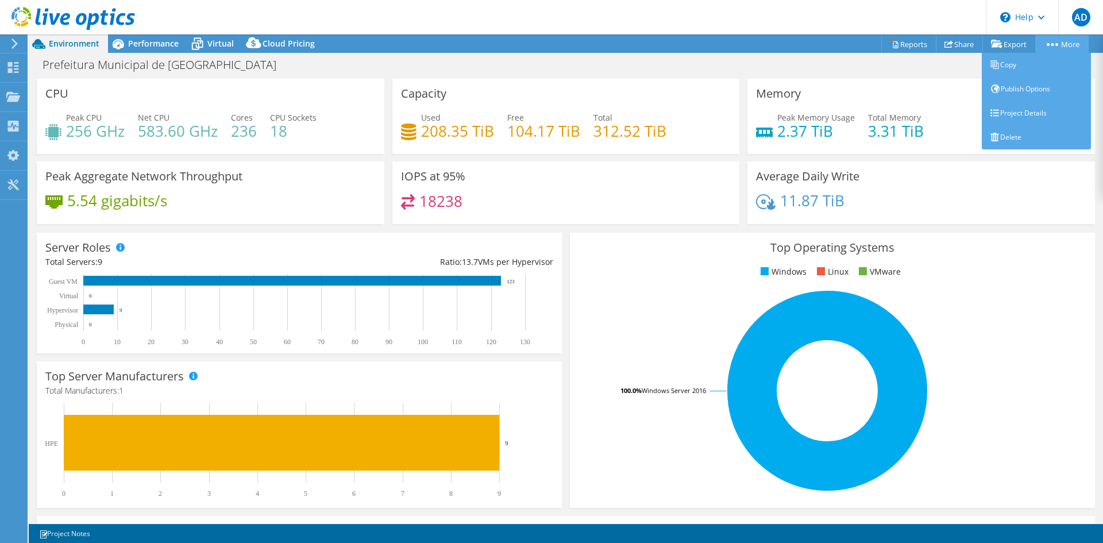
click at [1052, 41] on link "More" at bounding box center [1061, 44] width 53 height 18
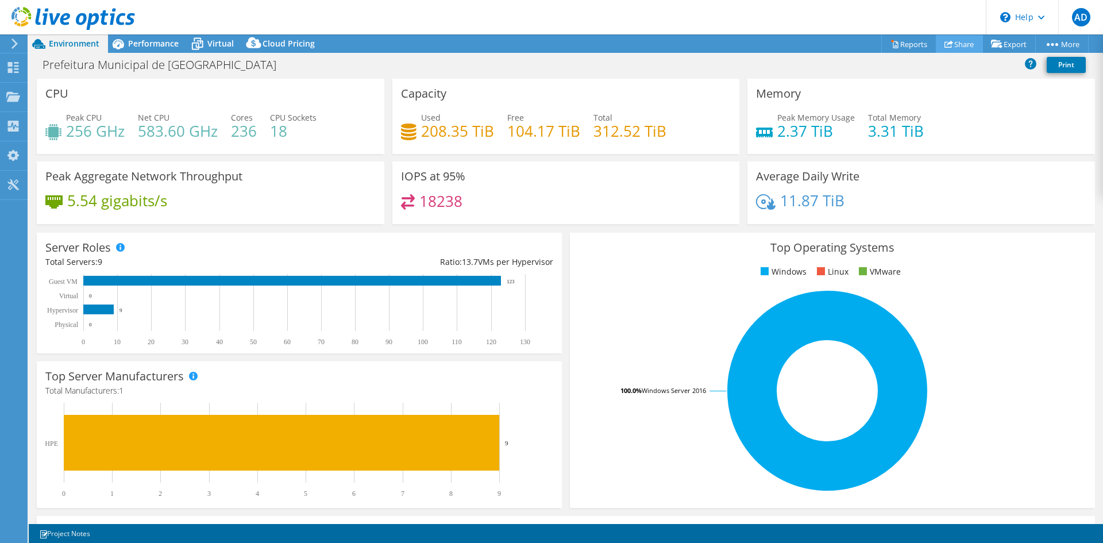
click at [958, 41] on link "Share" at bounding box center [959, 44] width 47 height 18
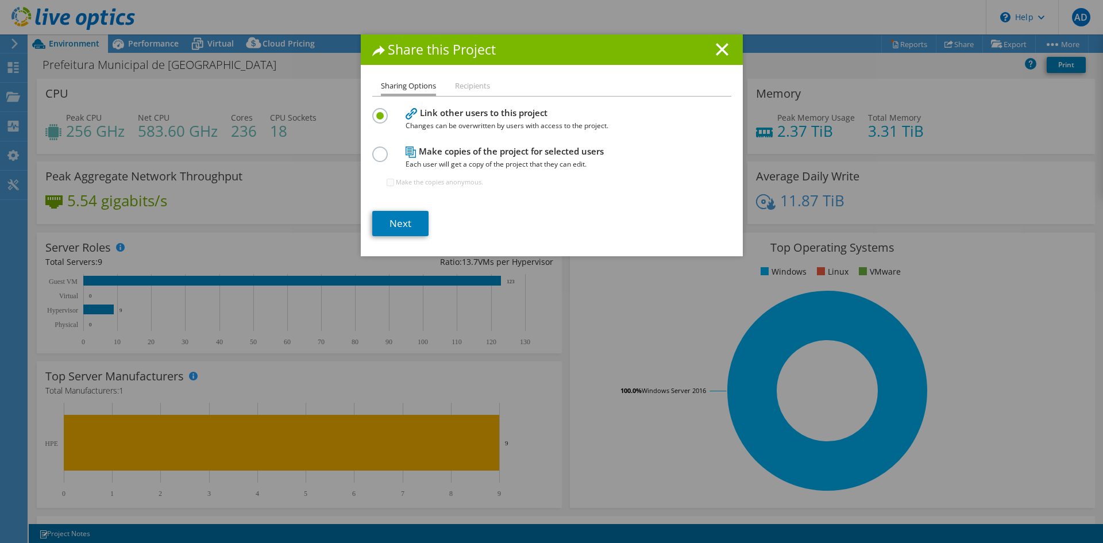
click at [469, 87] on li "Recipients" at bounding box center [472, 86] width 35 height 14
click at [374, 149] on label at bounding box center [382, 147] width 20 height 3
click at [0, 0] on input "radio" at bounding box center [0, 0] width 0 height 0
click at [467, 83] on li "Recipients" at bounding box center [472, 86] width 35 height 14
click at [374, 111] on label at bounding box center [382, 109] width 20 height 3
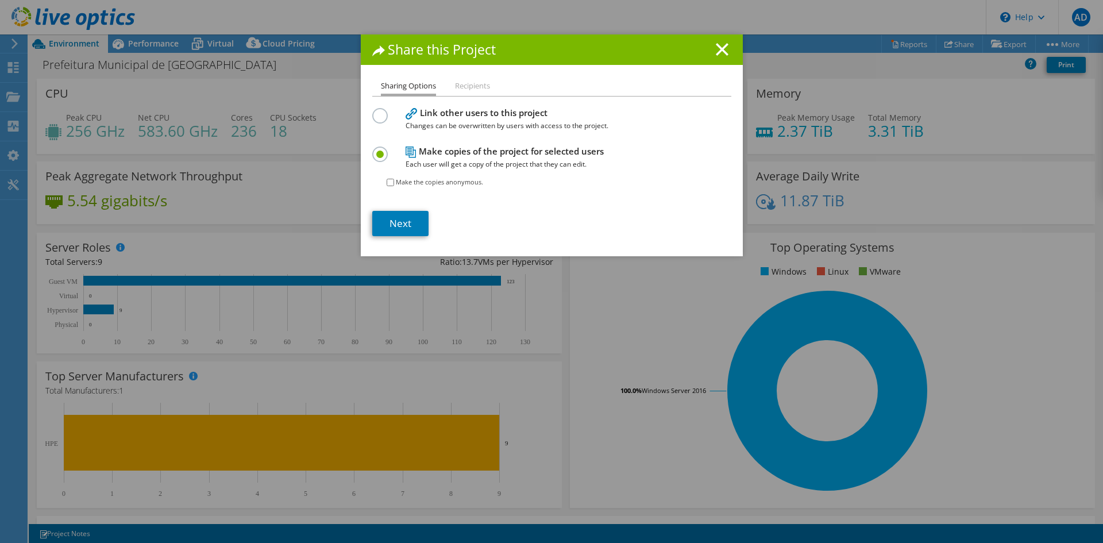
click at [0, 0] on input "radio" at bounding box center [0, 0] width 0 height 0
click at [483, 85] on li "Recipients" at bounding box center [472, 86] width 35 height 14
click at [716, 51] on icon at bounding box center [722, 49] width 13 height 13
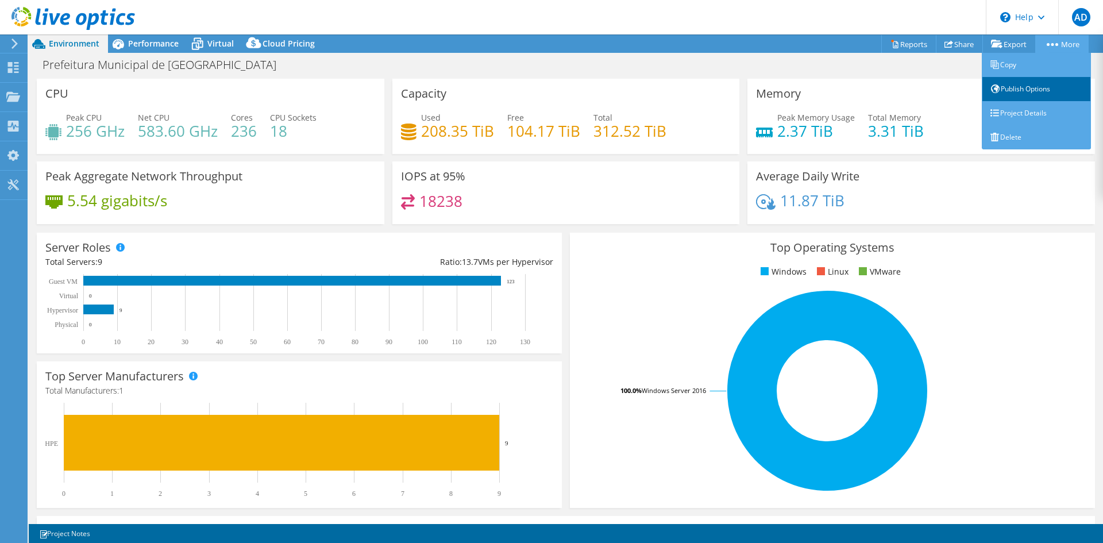
click at [1023, 88] on link "Publish Options" at bounding box center [1036, 89] width 109 height 24
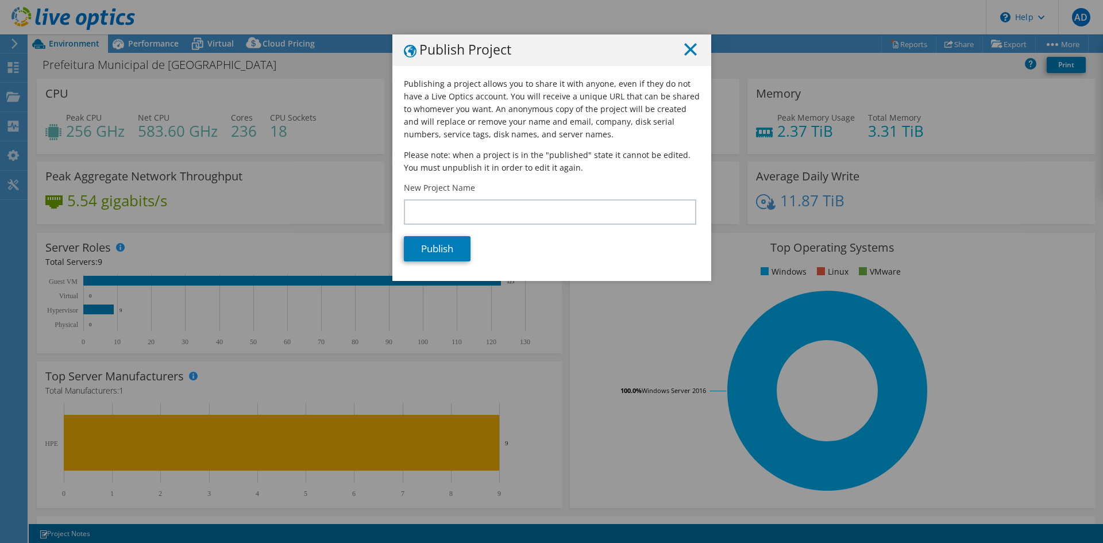
click at [685, 50] on line at bounding box center [690, 49] width 11 height 11
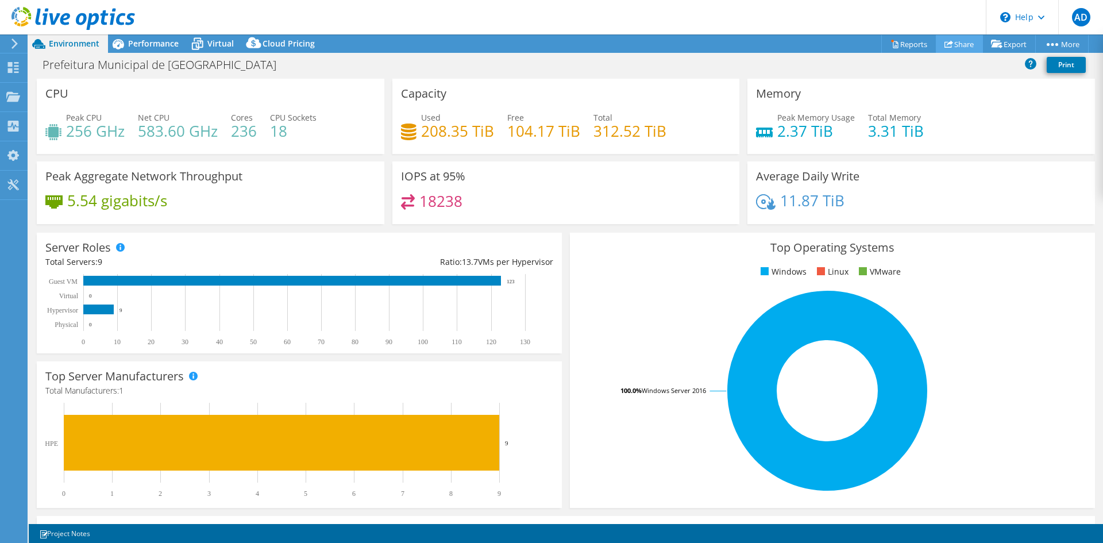
click at [944, 42] on use at bounding box center [948, 43] width 9 height 7
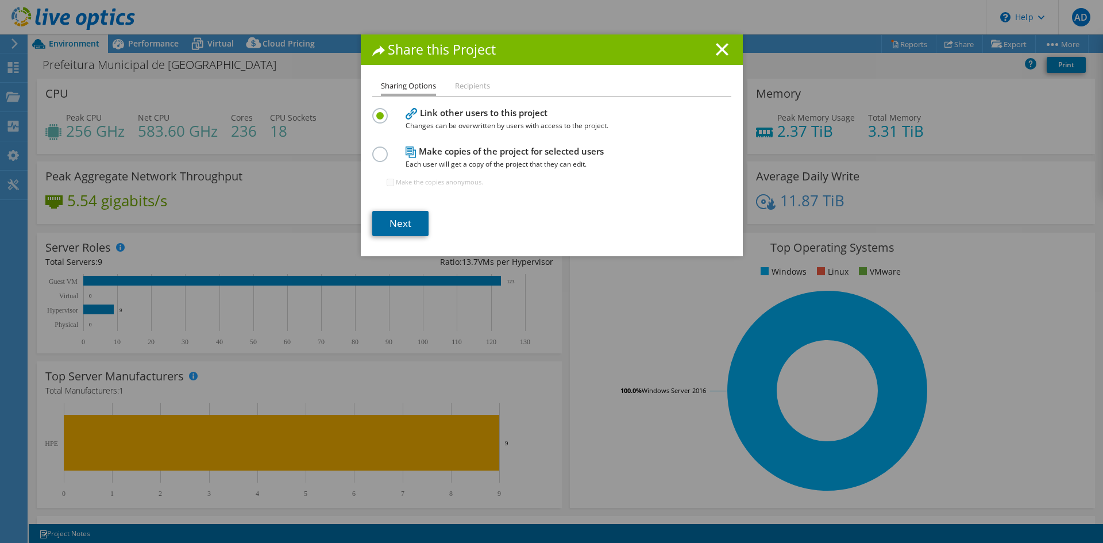
click at [404, 218] on link "Next" at bounding box center [400, 223] width 56 height 25
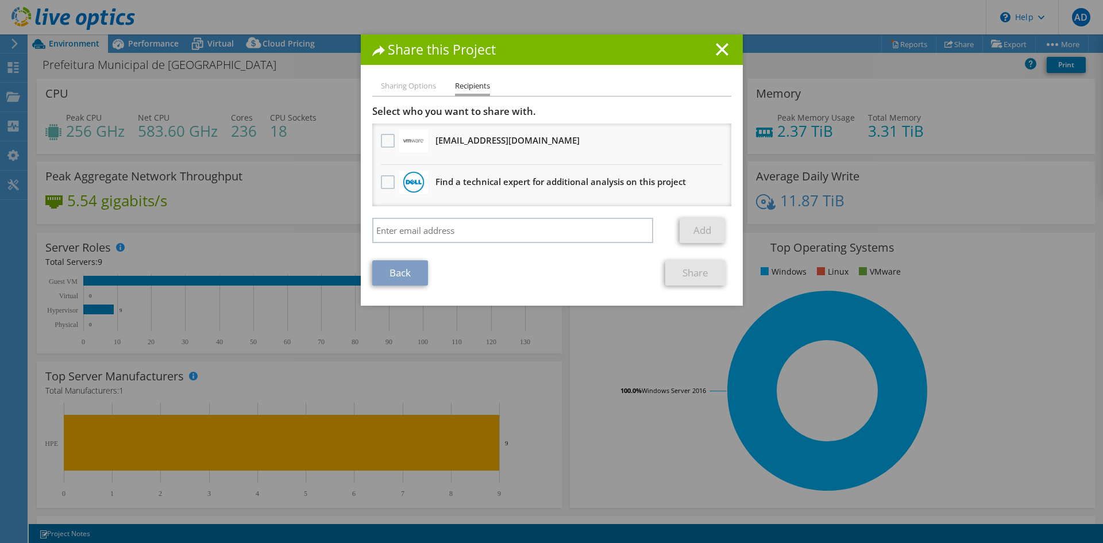
click at [404, 275] on link "Back" at bounding box center [400, 272] width 56 height 25
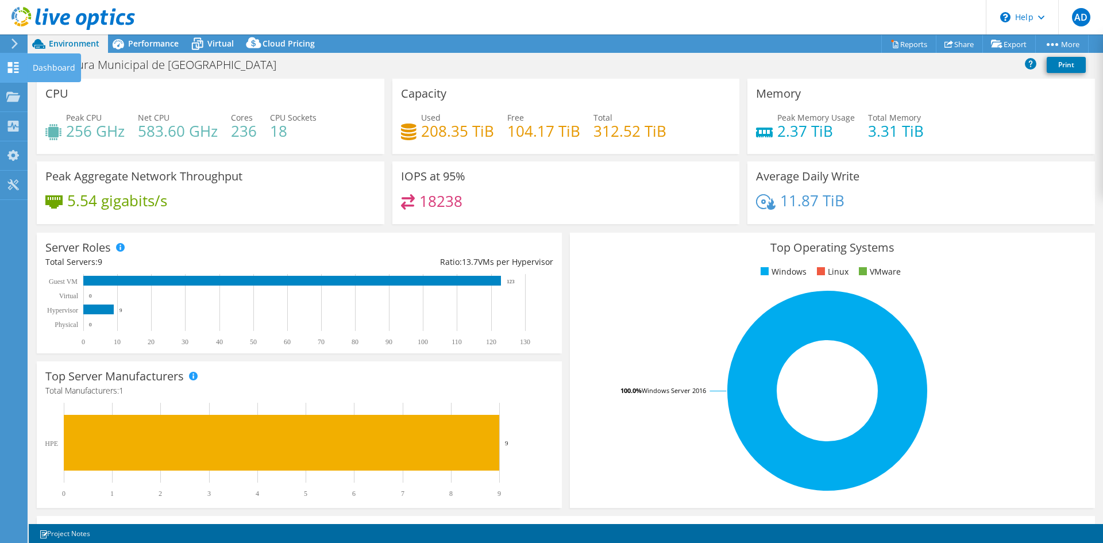
click at [13, 70] on icon at bounding box center [13, 67] width 14 height 11
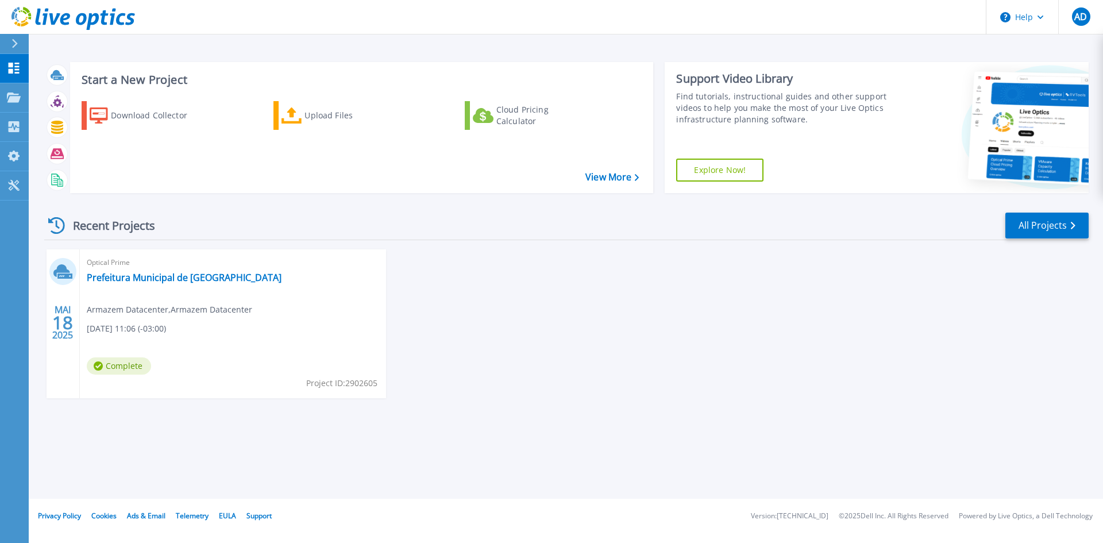
click at [19, 44] on div at bounding box center [19, 44] width 18 height 20
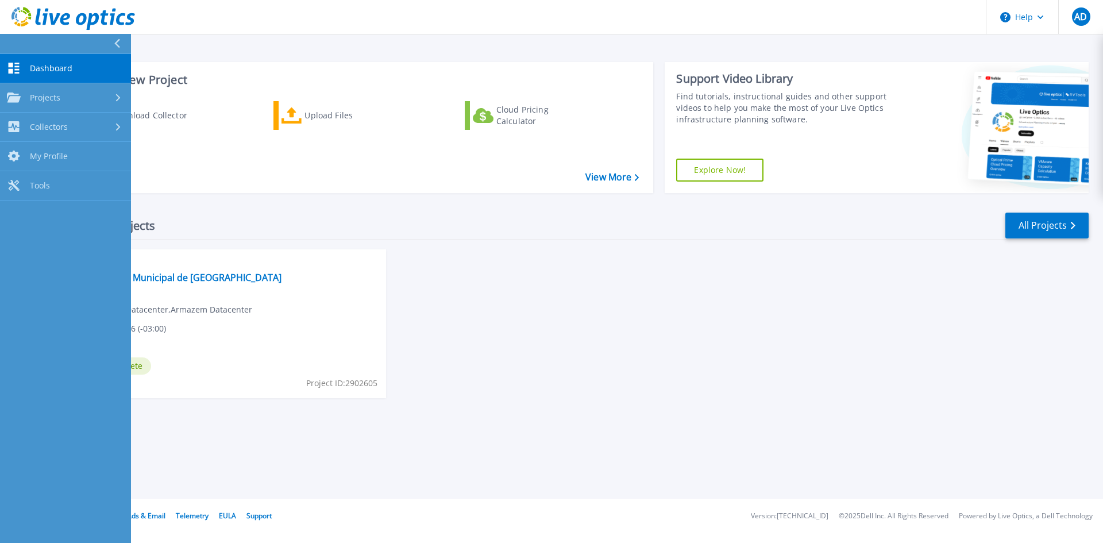
click at [41, 68] on span "Dashboard" at bounding box center [51, 68] width 43 height 10
